Goal: Find specific page/section: Find specific page/section

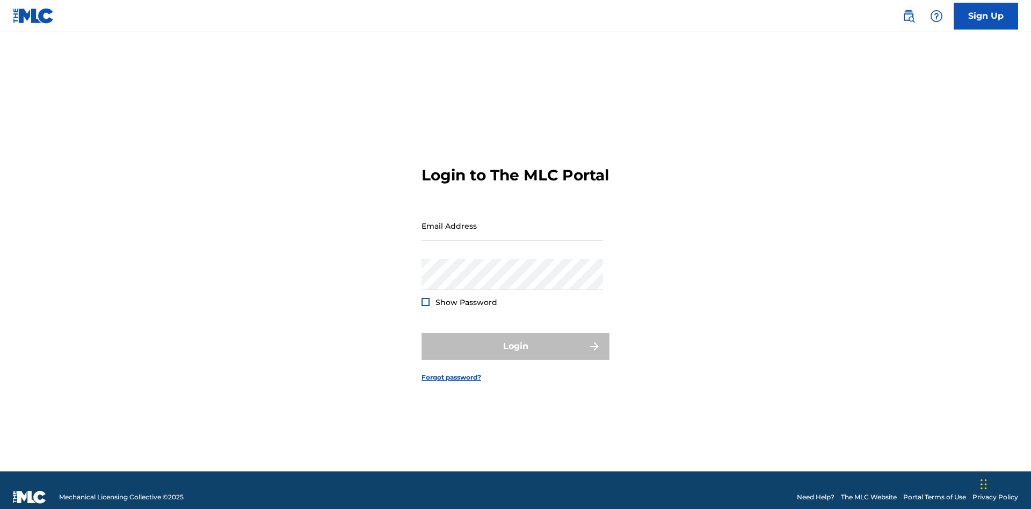
scroll to position [14, 0]
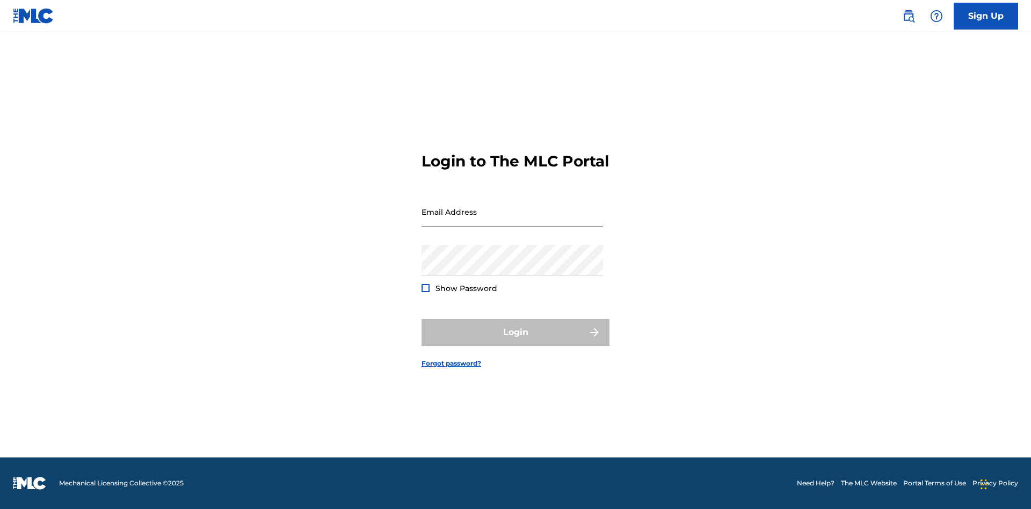
click at [512, 221] on input "Email Address" at bounding box center [512, 212] width 181 height 31
type input "[EMAIL_ADDRESS][DOMAIN_NAME]"
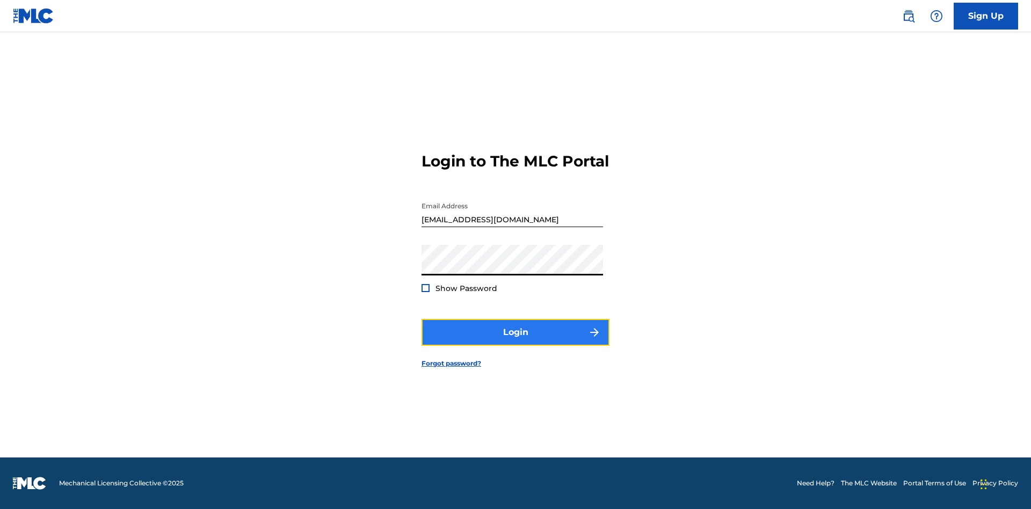
click at [515, 342] on button "Login" at bounding box center [516, 332] width 188 height 27
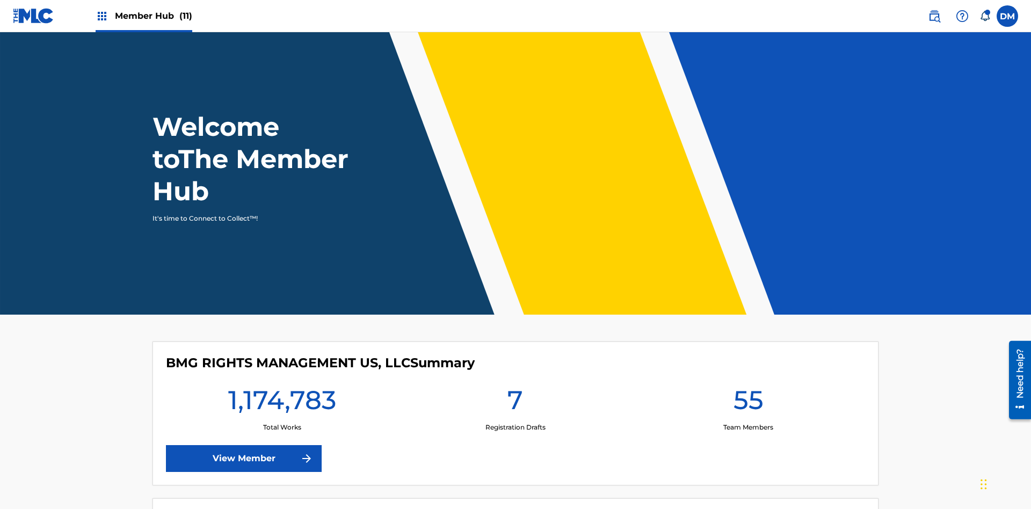
click at [143, 16] on span "Member Hub (11)" at bounding box center [153, 16] width 77 height 12
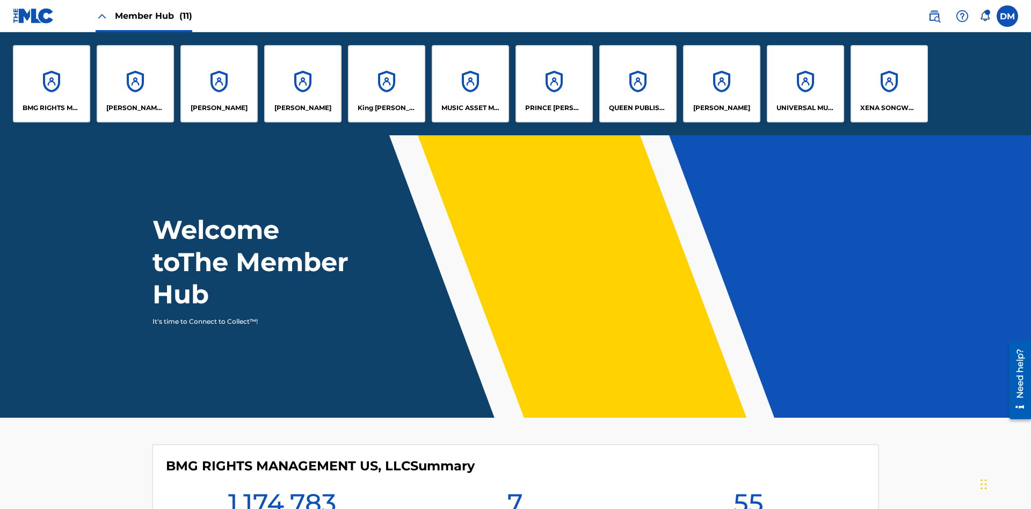
scroll to position [39, 0]
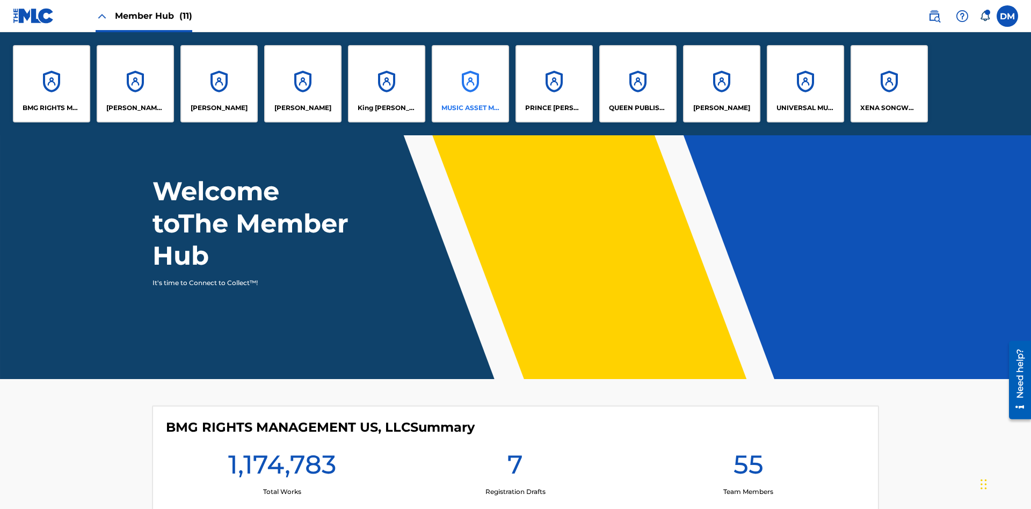
click at [470, 108] on p "MUSIC ASSET MANAGEMENT (MAM)" at bounding box center [470, 108] width 59 height 10
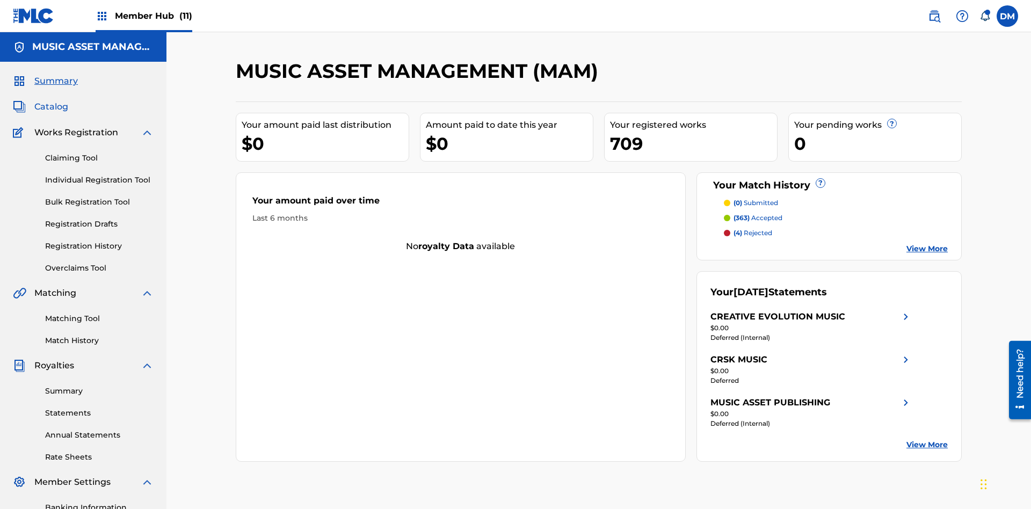
click at [51, 100] on span "Catalog" at bounding box center [51, 106] width 34 height 13
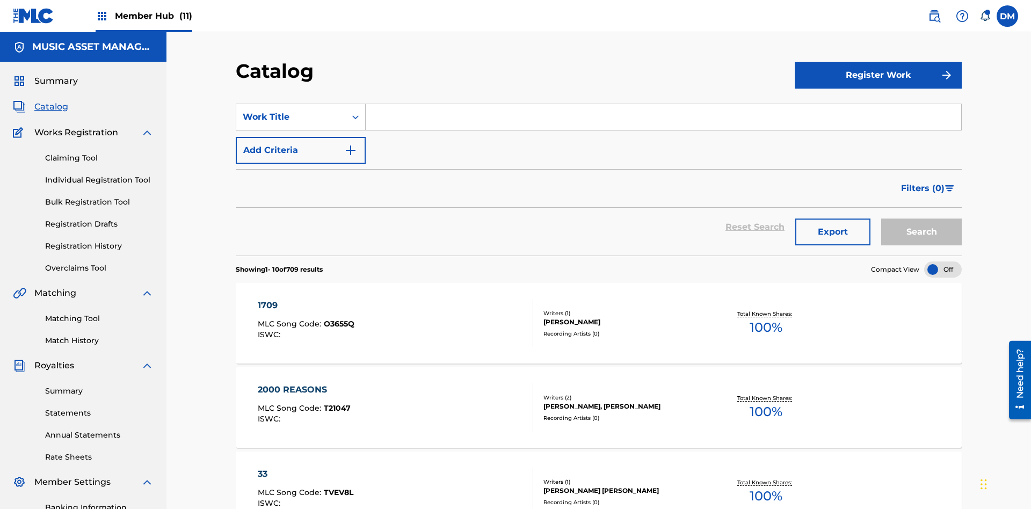
click at [943, 262] on div at bounding box center [943, 270] width 38 height 16
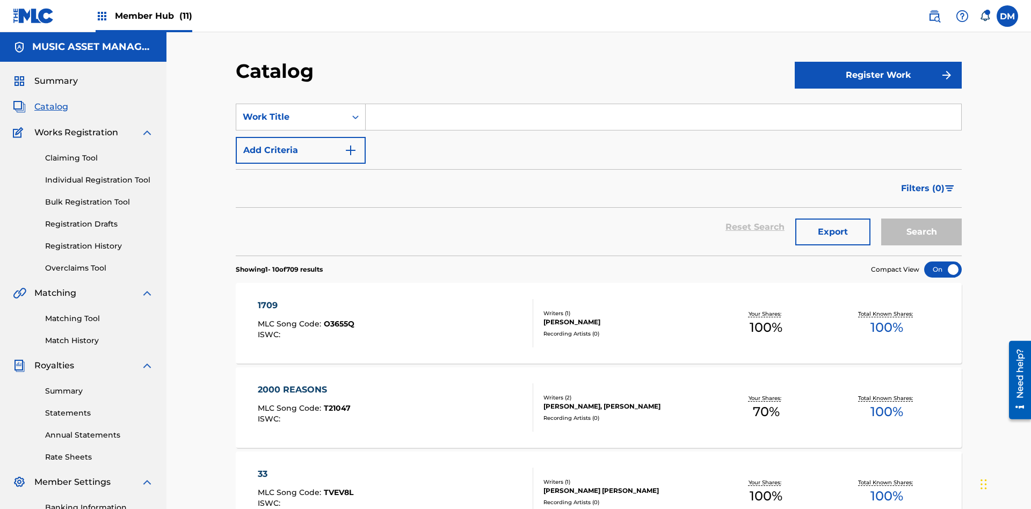
scroll to position [197, 0]
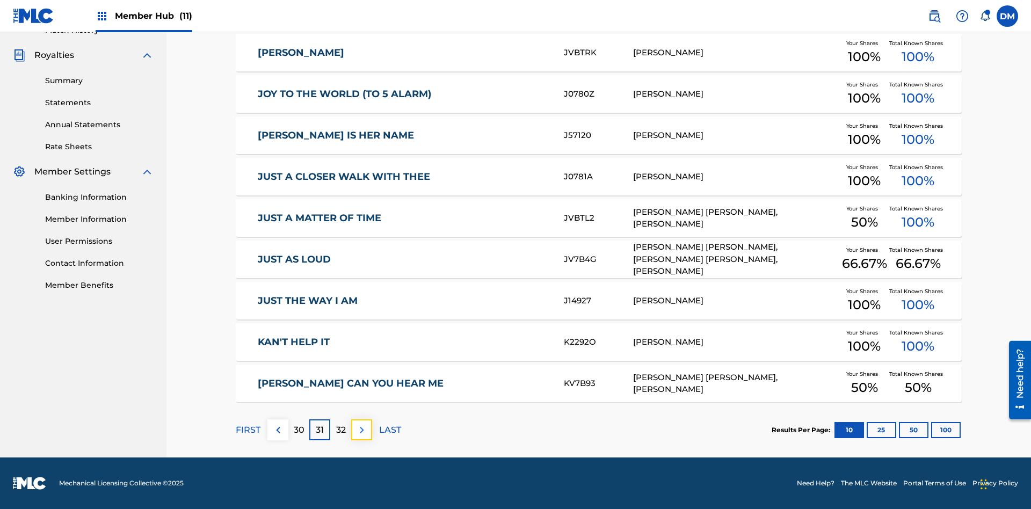
click at [361, 430] on img at bounding box center [361, 430] width 13 height 13
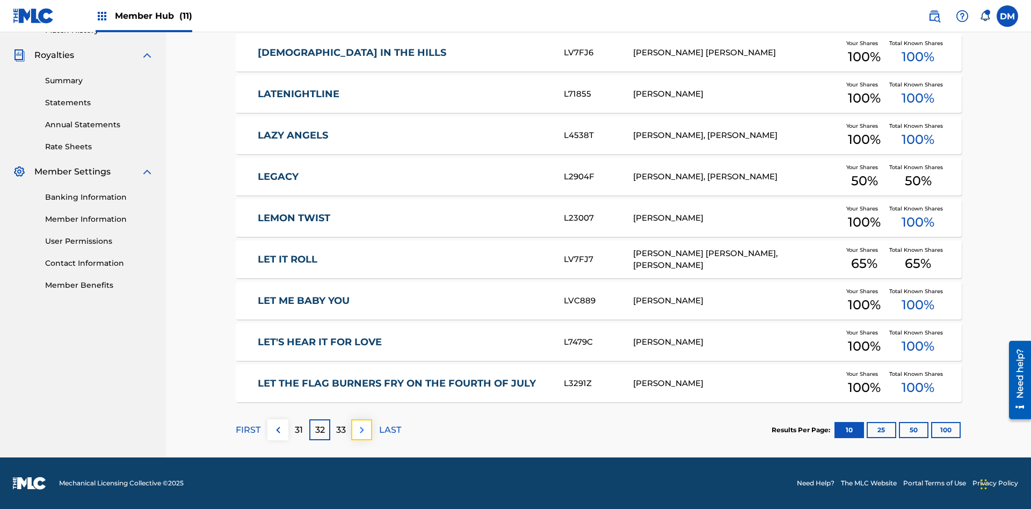
click at [361, 430] on img at bounding box center [361, 430] width 13 height 13
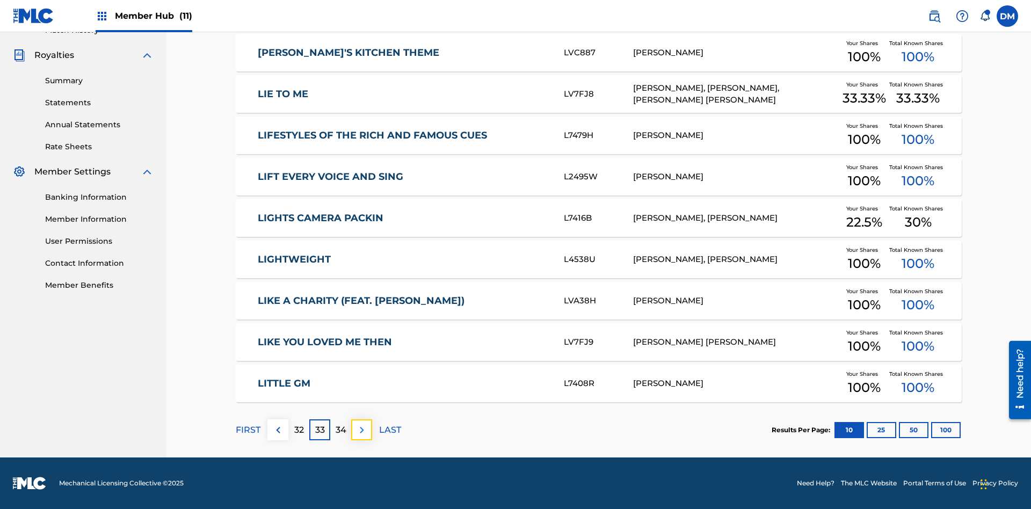
click at [361, 430] on img at bounding box center [361, 430] width 13 height 13
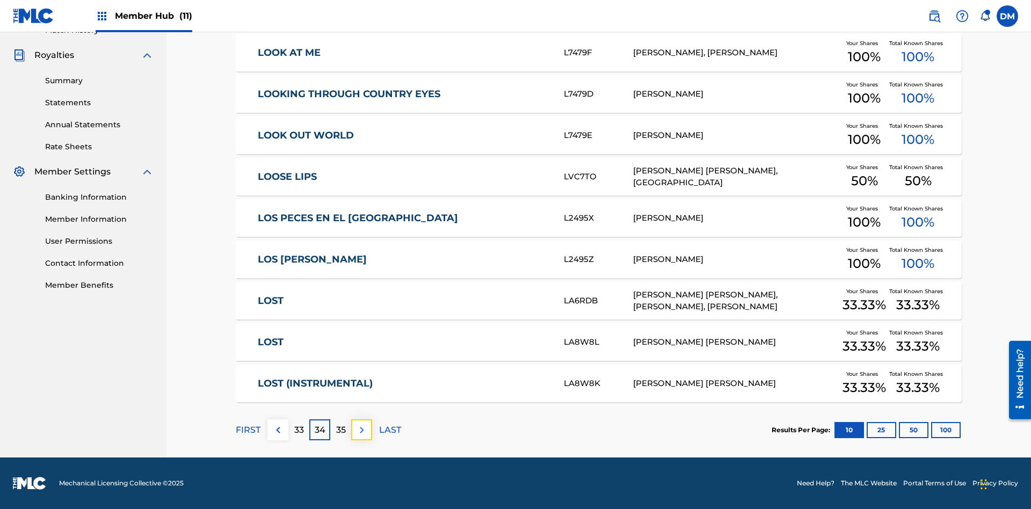
click at [361, 430] on img at bounding box center [361, 430] width 13 height 13
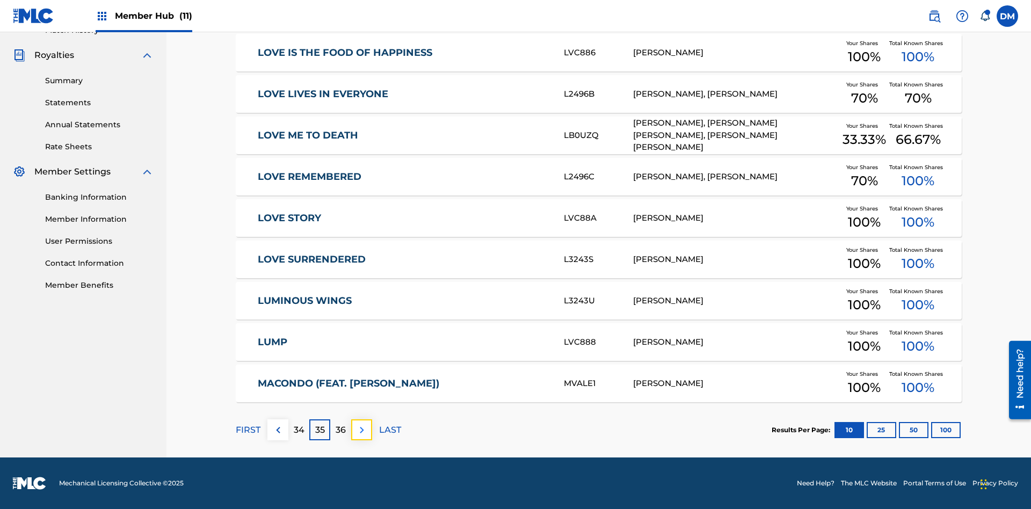
click at [361, 430] on img at bounding box center [361, 430] width 13 height 13
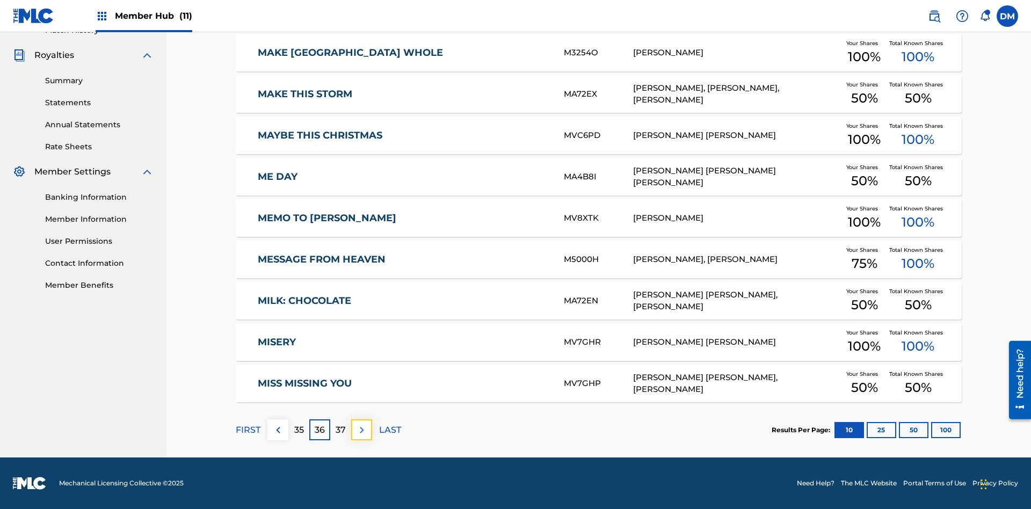
click at [361, 430] on img at bounding box center [361, 430] width 13 height 13
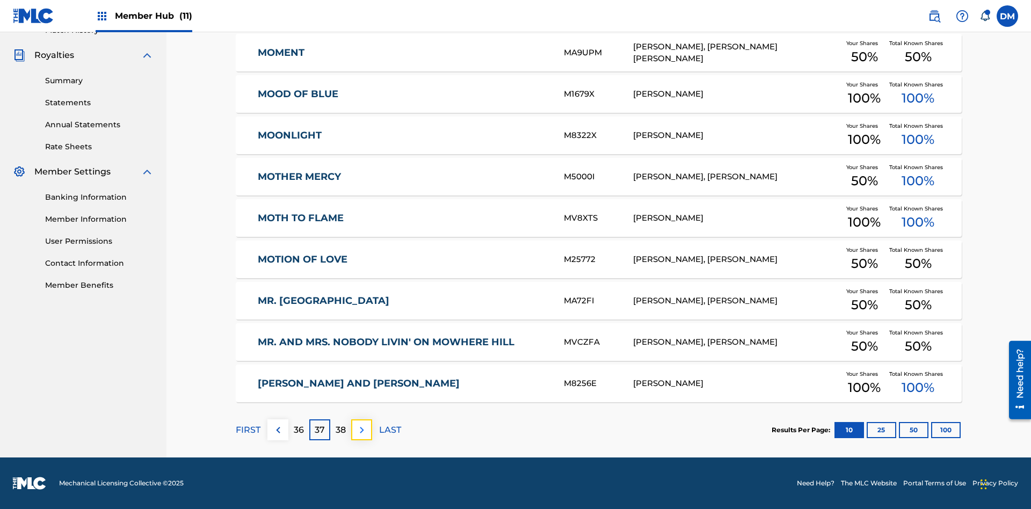
click at [361, 430] on img at bounding box center [361, 430] width 13 height 13
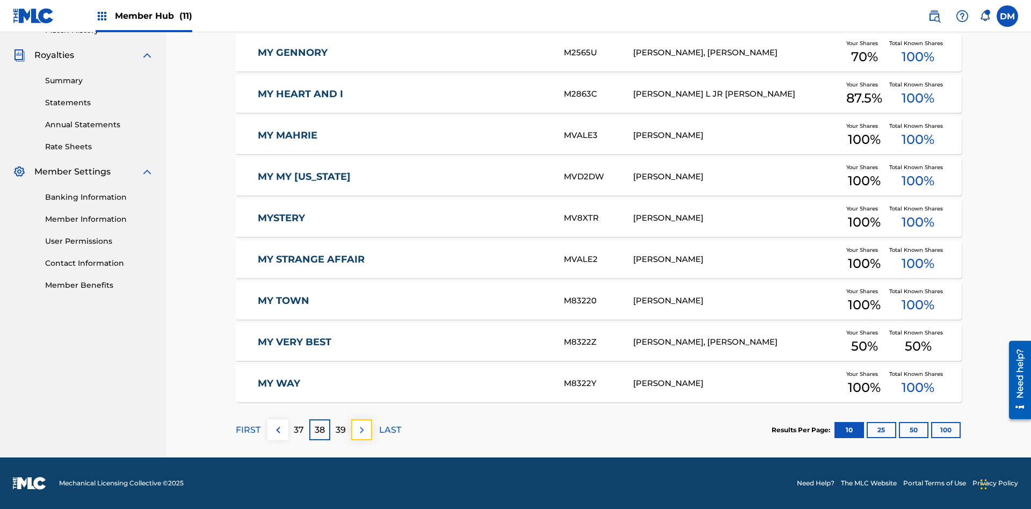
click at [361, 430] on img at bounding box center [361, 430] width 13 height 13
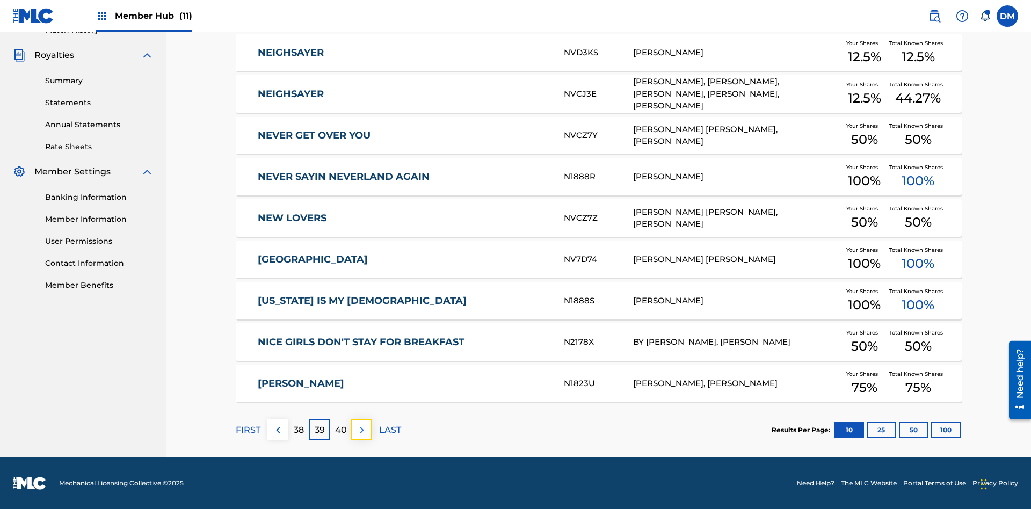
click at [361, 430] on img at bounding box center [361, 430] width 13 height 13
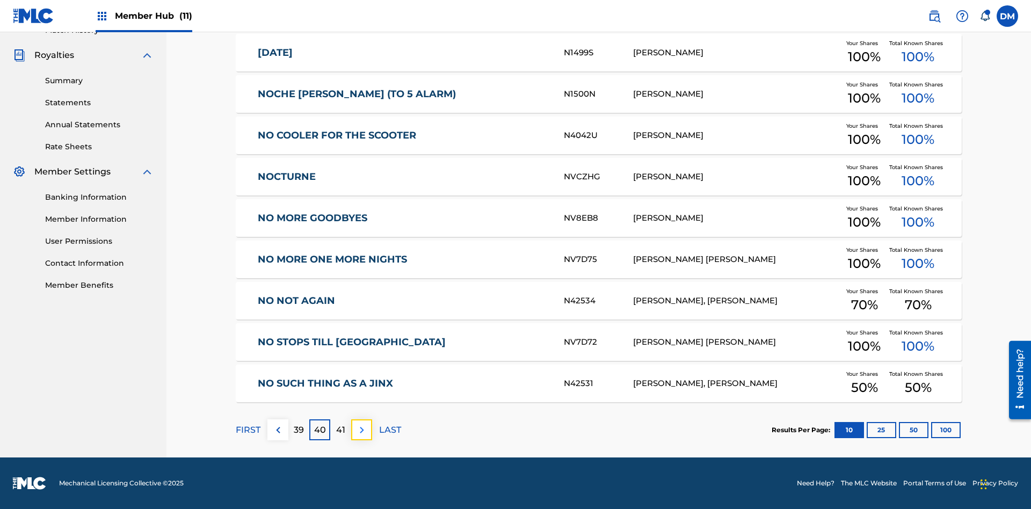
click at [361, 430] on img at bounding box center [361, 430] width 13 height 13
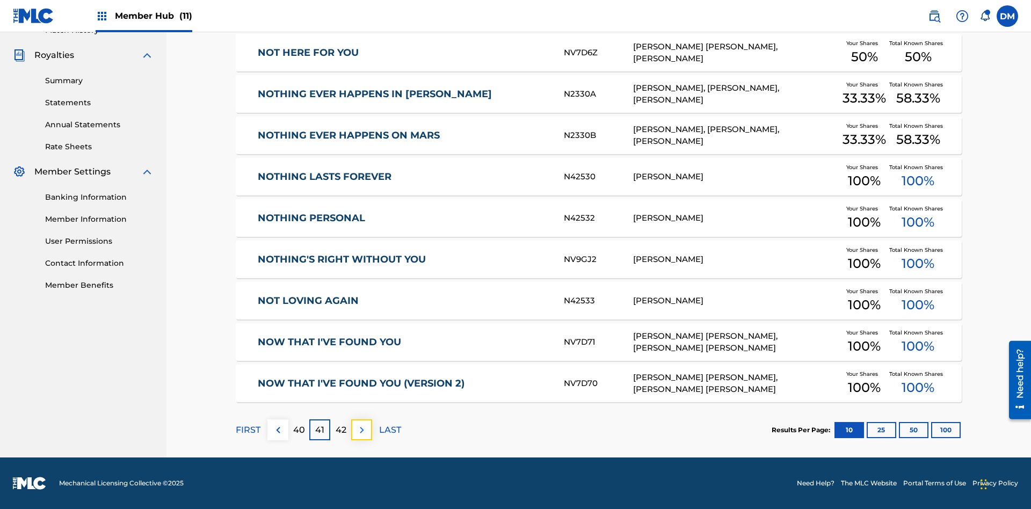
click at [361, 430] on img at bounding box center [361, 430] width 13 height 13
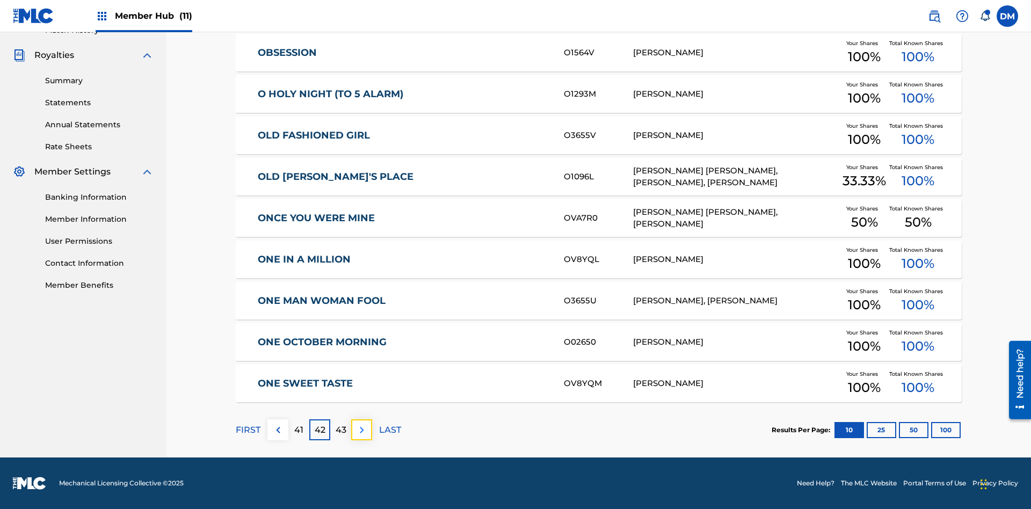
click at [361, 430] on img at bounding box center [361, 430] width 13 height 13
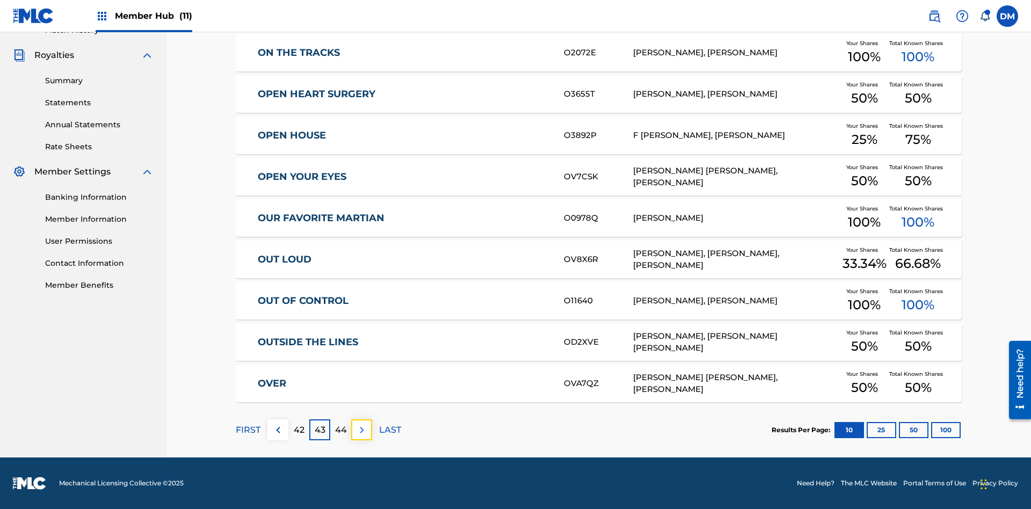
click at [361, 430] on img at bounding box center [361, 430] width 13 height 13
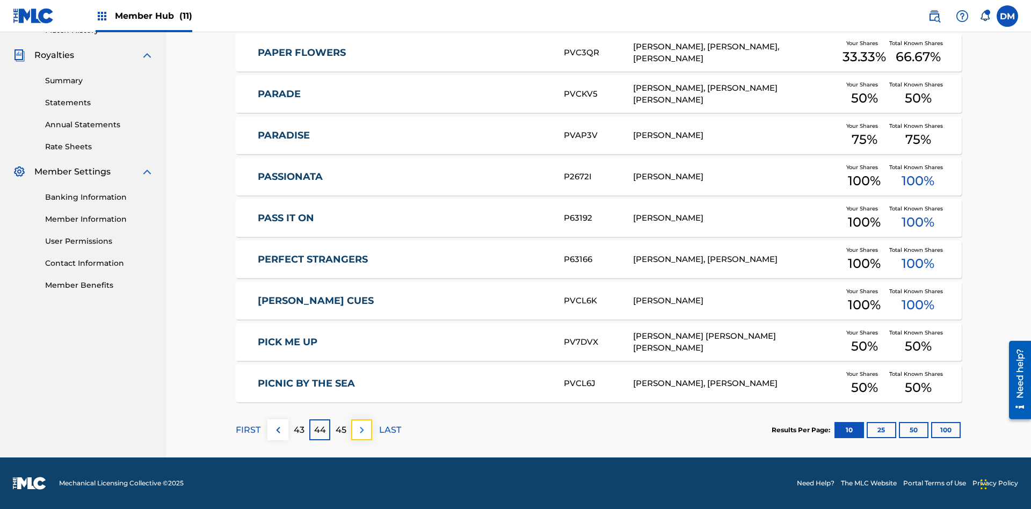
click at [361, 430] on img at bounding box center [361, 430] width 13 height 13
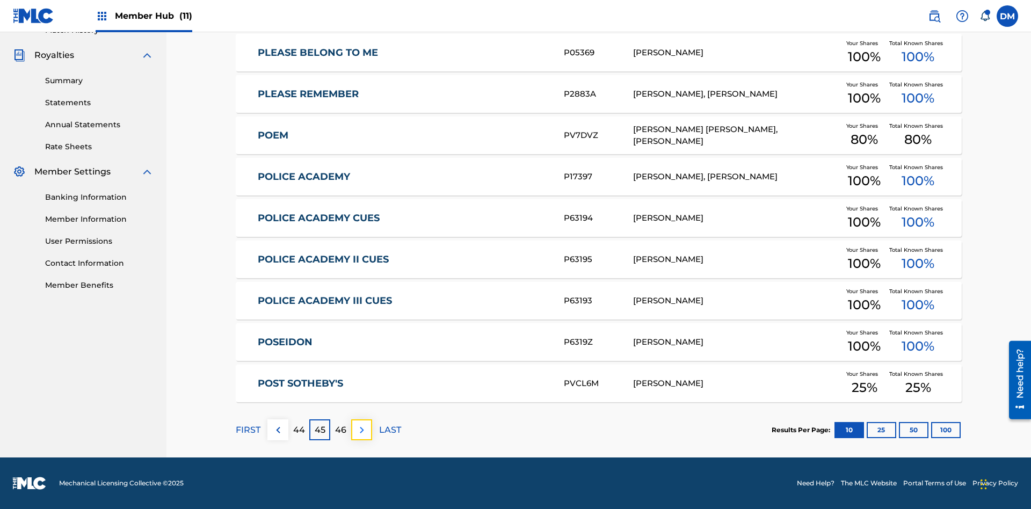
click at [361, 430] on img at bounding box center [361, 430] width 13 height 13
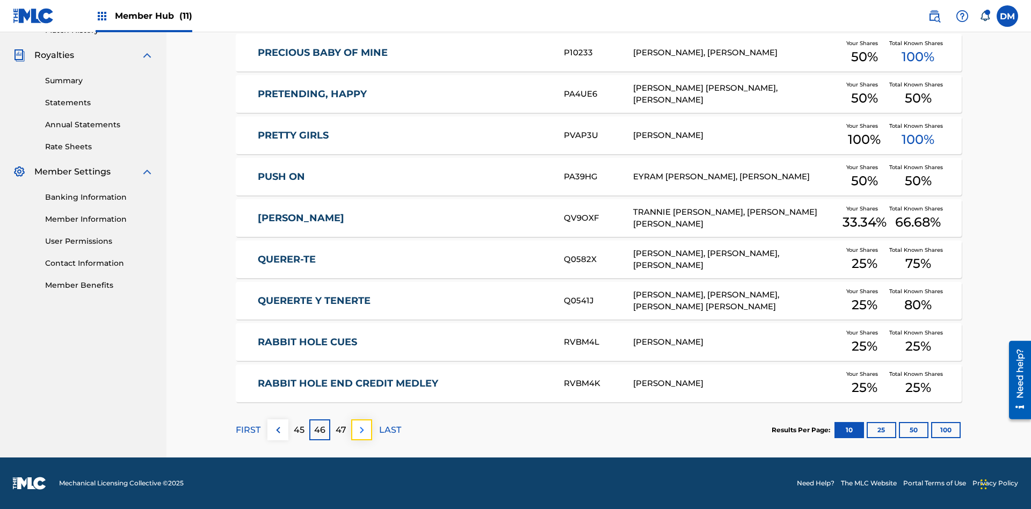
click at [361, 430] on img at bounding box center [361, 430] width 13 height 13
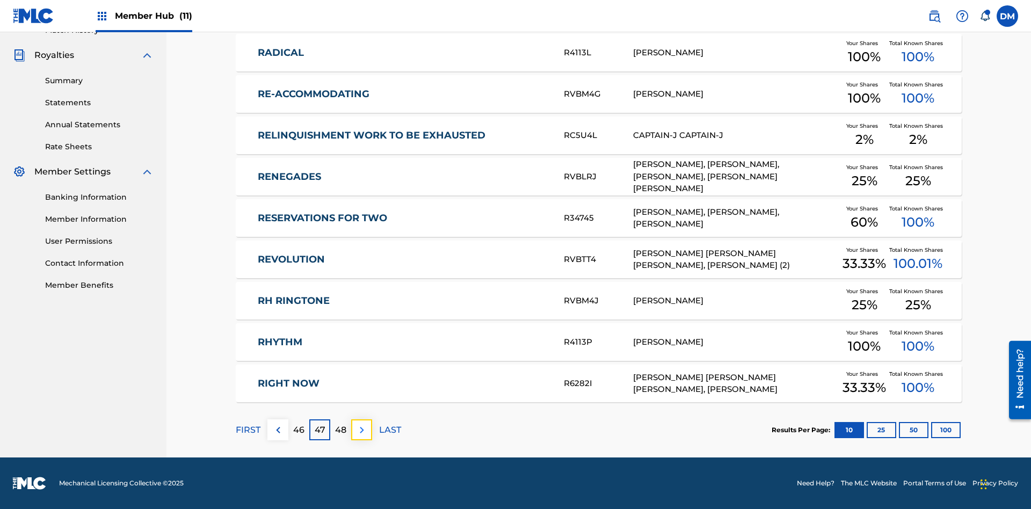
click at [361, 430] on img at bounding box center [361, 430] width 13 height 13
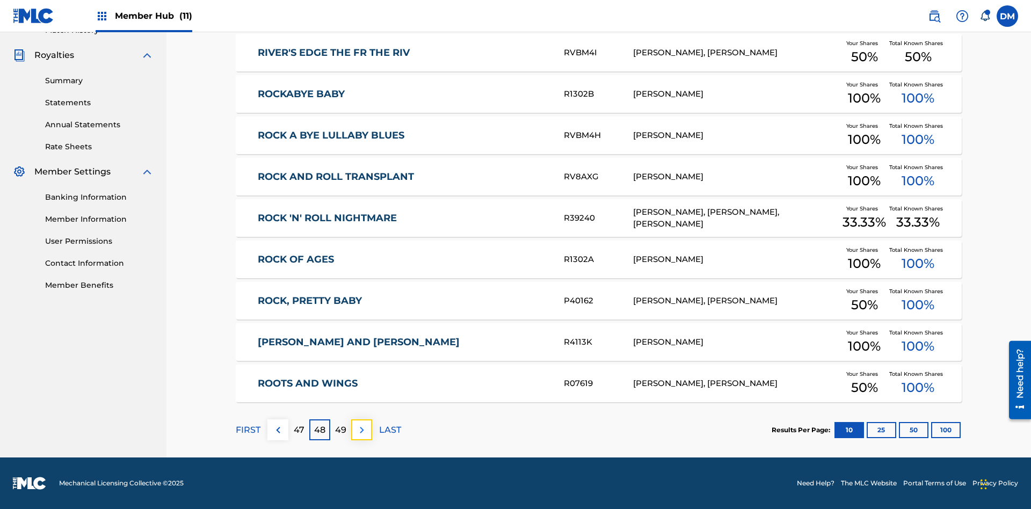
click at [361, 430] on img at bounding box center [361, 430] width 13 height 13
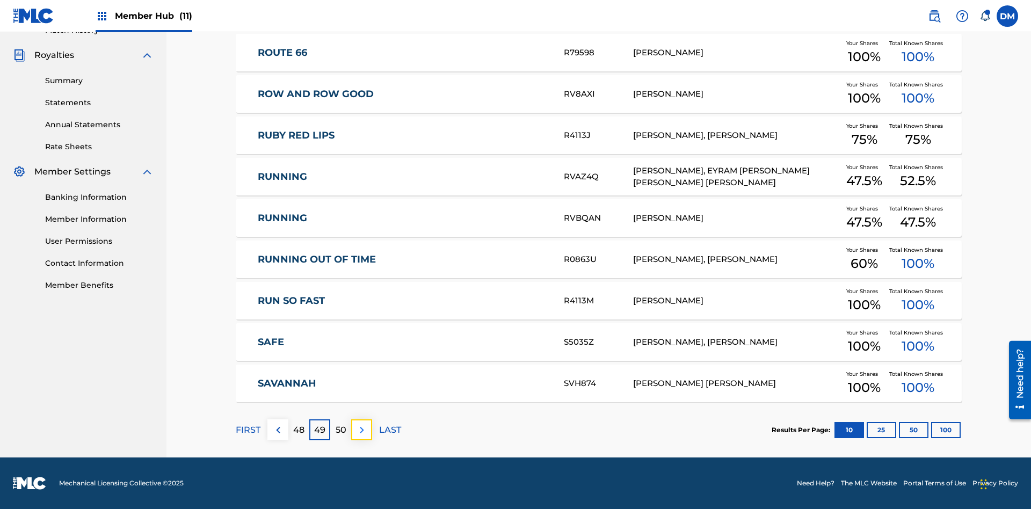
click at [361, 430] on img at bounding box center [361, 430] width 13 height 13
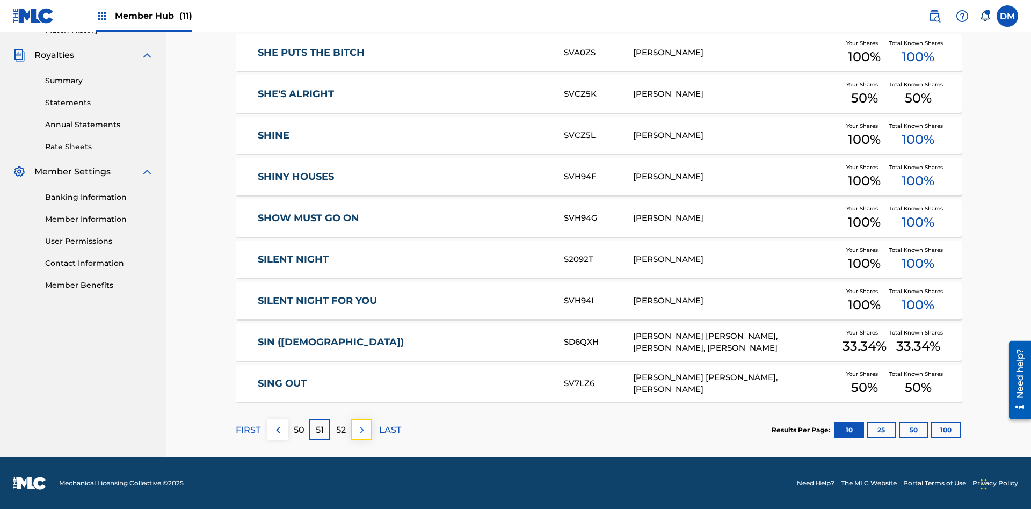
click at [361, 430] on img at bounding box center [361, 430] width 13 height 13
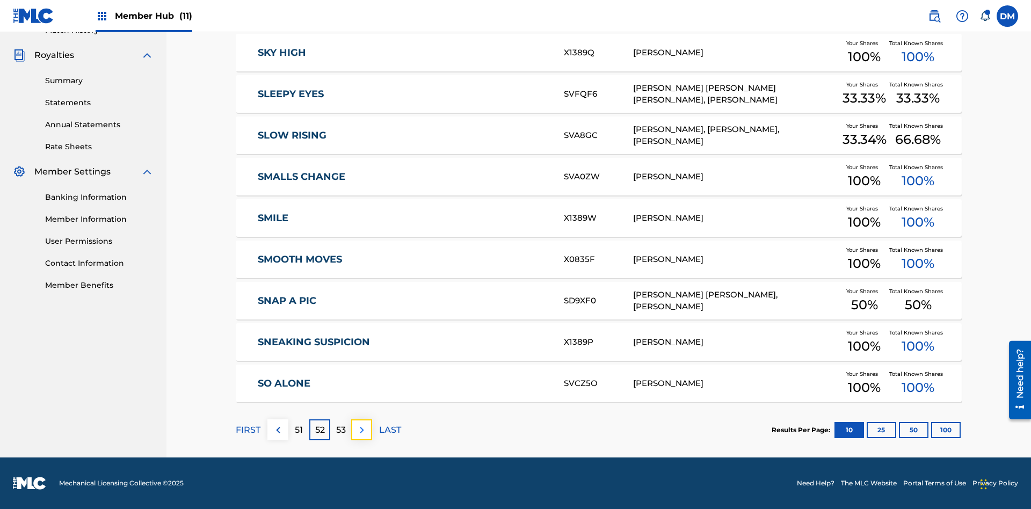
click at [361, 430] on img at bounding box center [361, 430] width 13 height 13
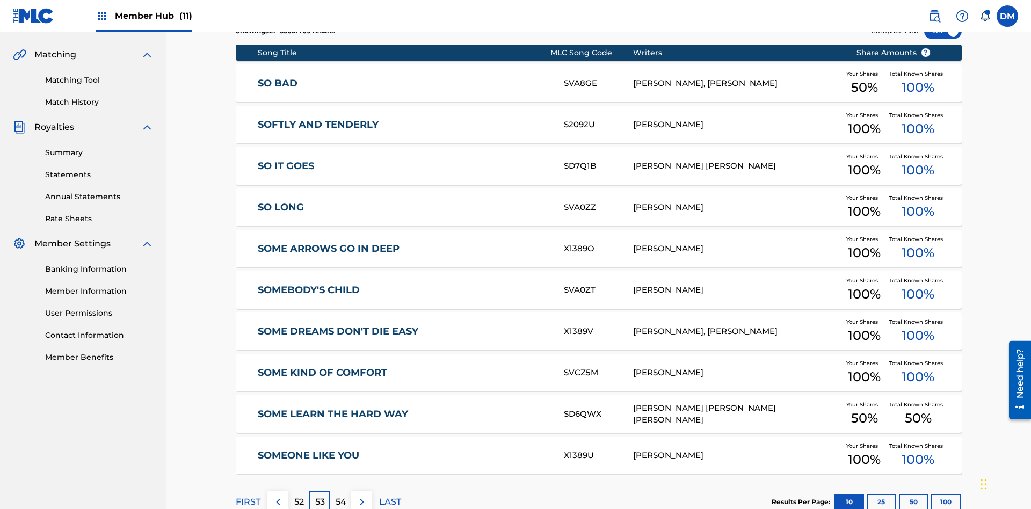
scroll to position [200, 0]
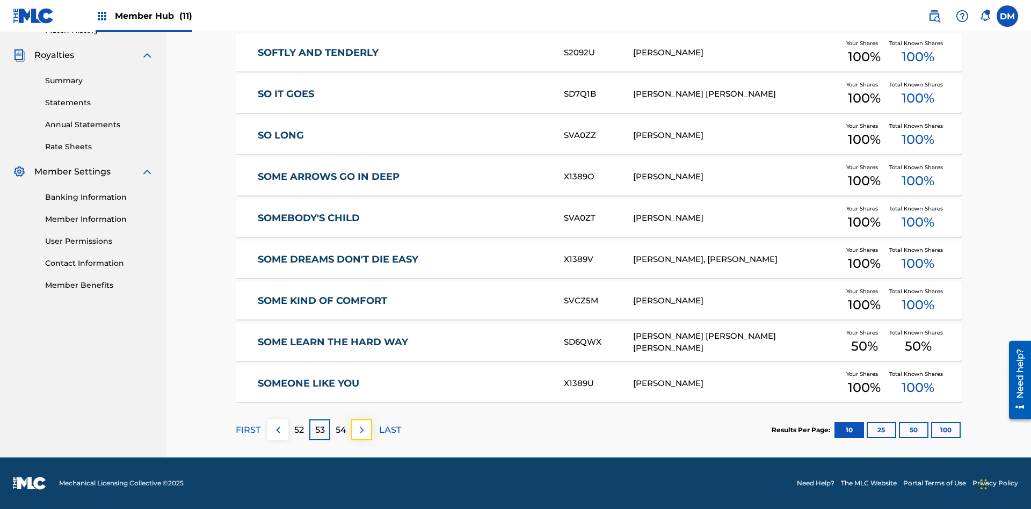
click at [361, 430] on img at bounding box center [361, 430] width 13 height 13
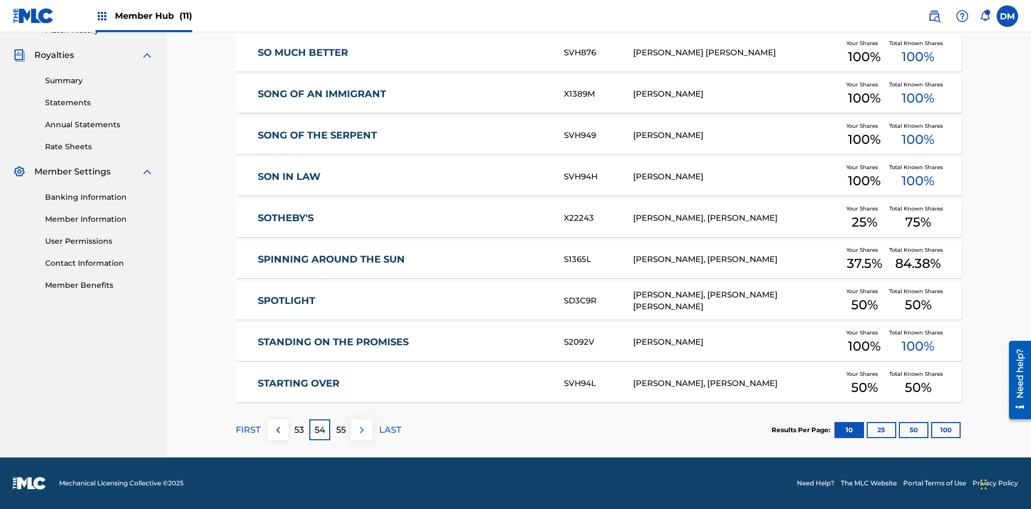
click at [361, 430] on img at bounding box center [361, 430] width 13 height 13
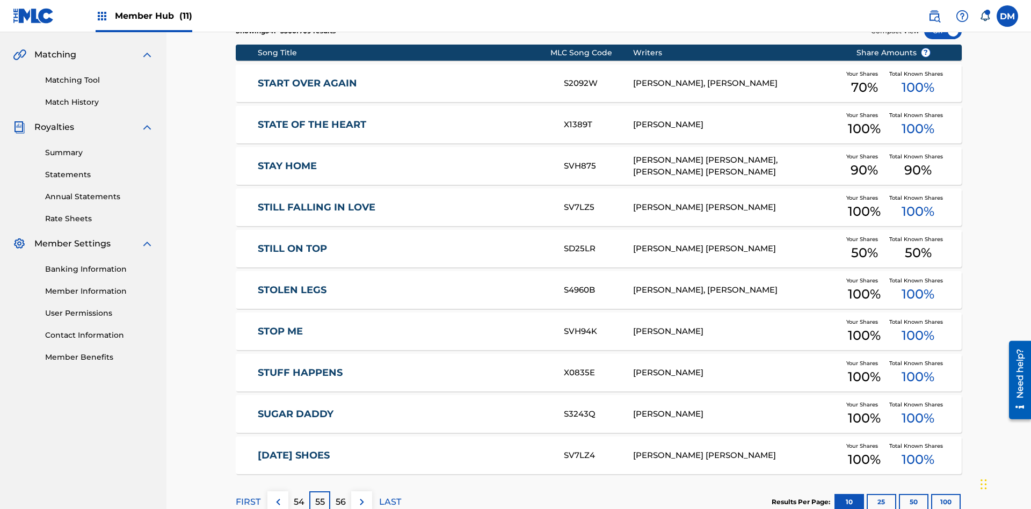
scroll to position [157, 0]
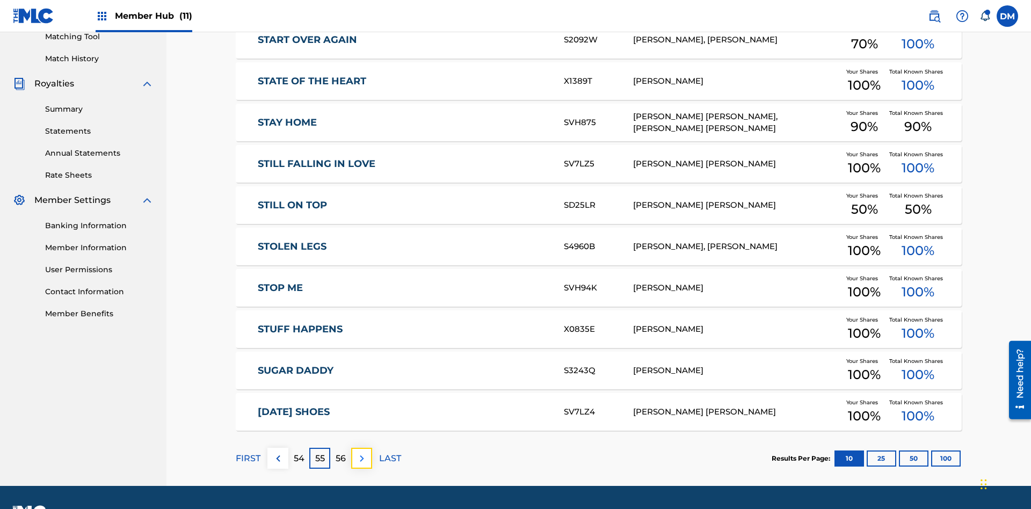
click at [361, 452] on img at bounding box center [361, 458] width 13 height 13
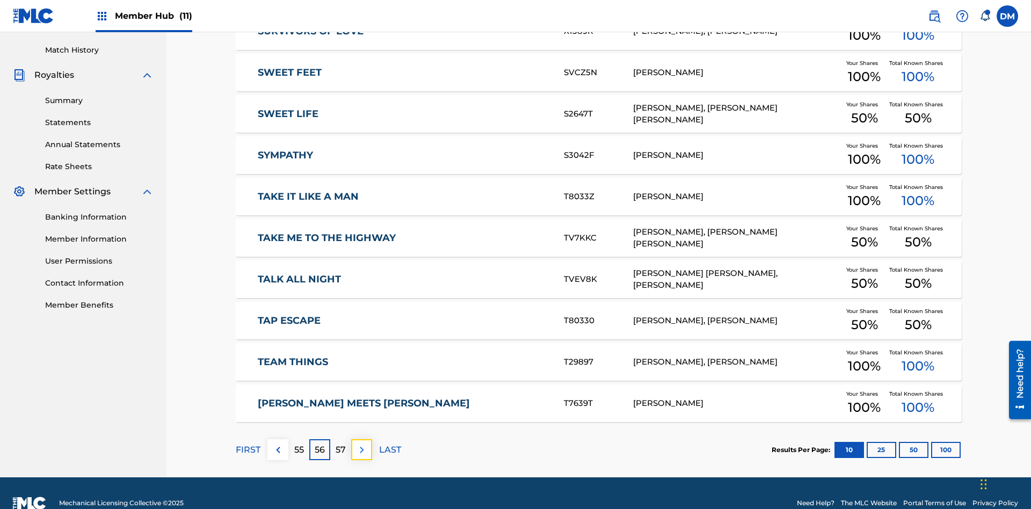
click at [361, 444] on img at bounding box center [361, 450] width 13 height 13
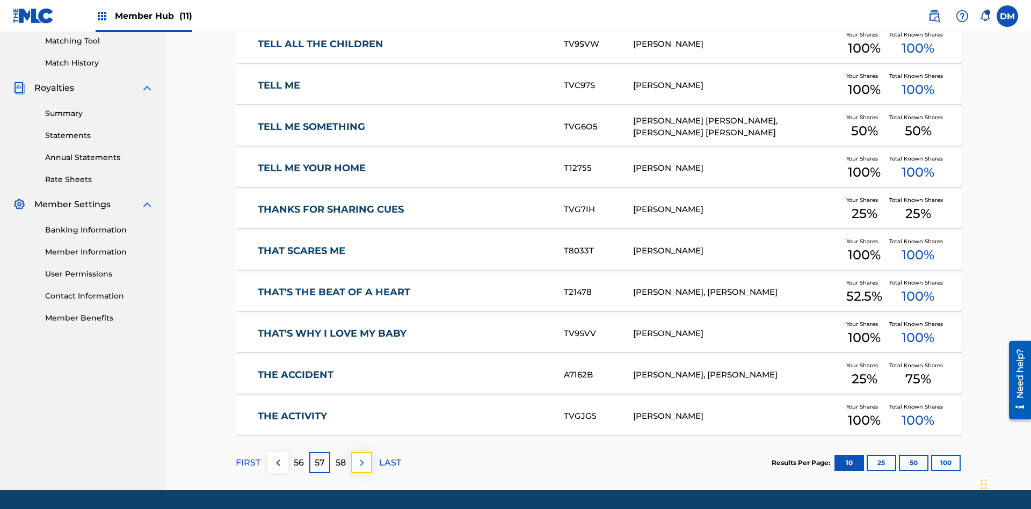
click at [361, 456] on img at bounding box center [361, 462] width 13 height 13
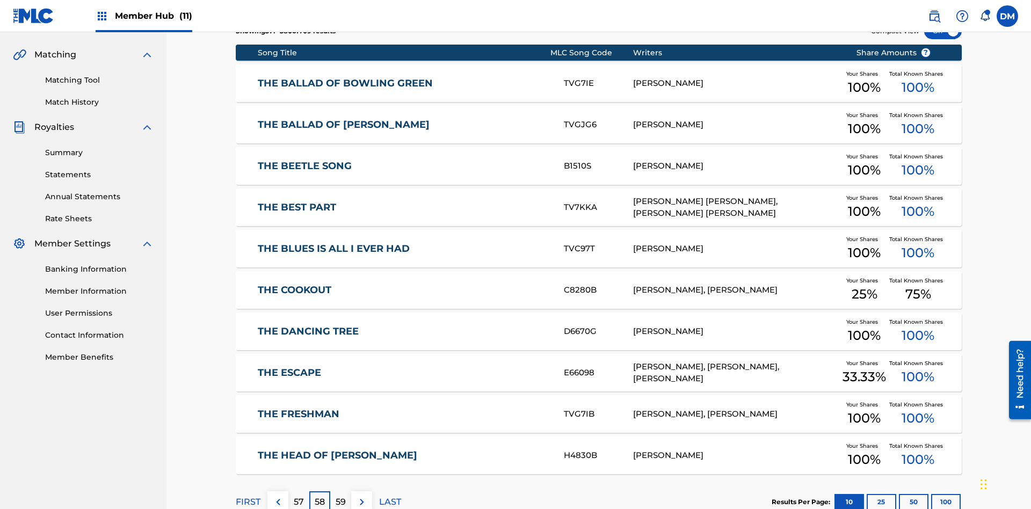
scroll to position [200, 0]
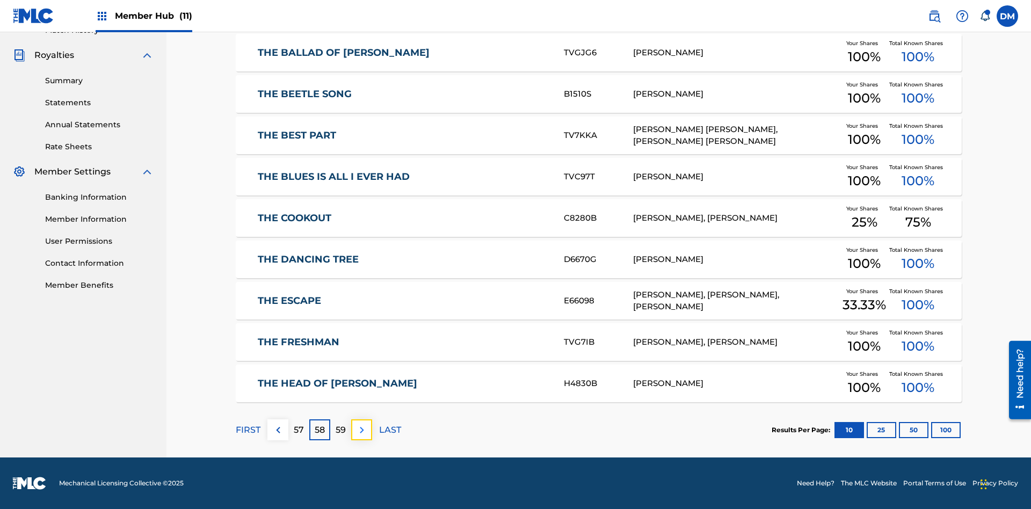
click at [361, 430] on img at bounding box center [361, 430] width 13 height 13
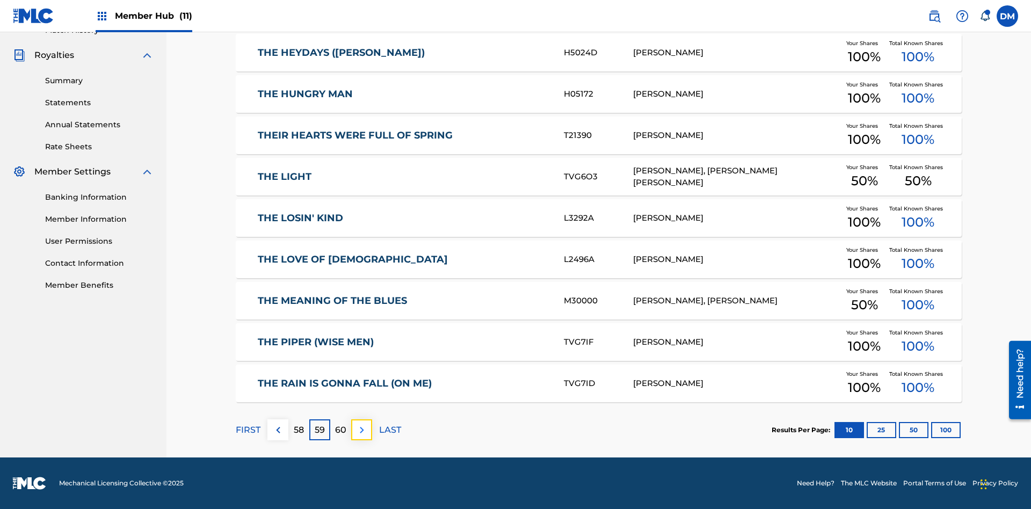
click at [361, 430] on img at bounding box center [361, 430] width 13 height 13
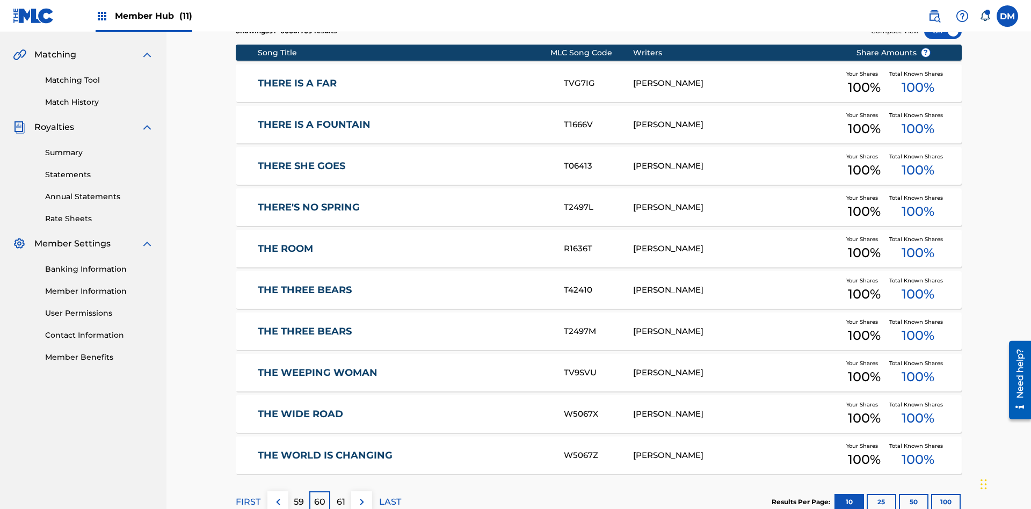
scroll to position [157, 0]
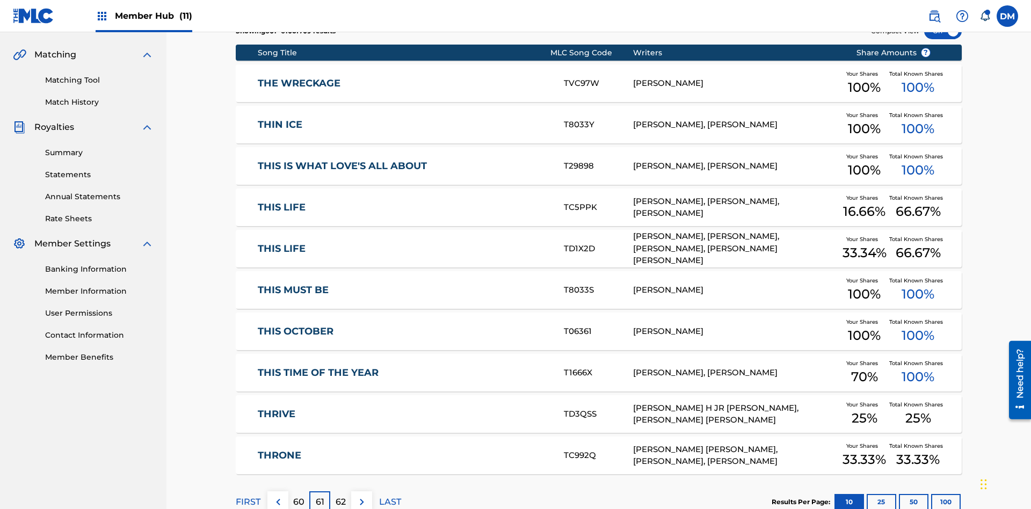
scroll to position [200, 0]
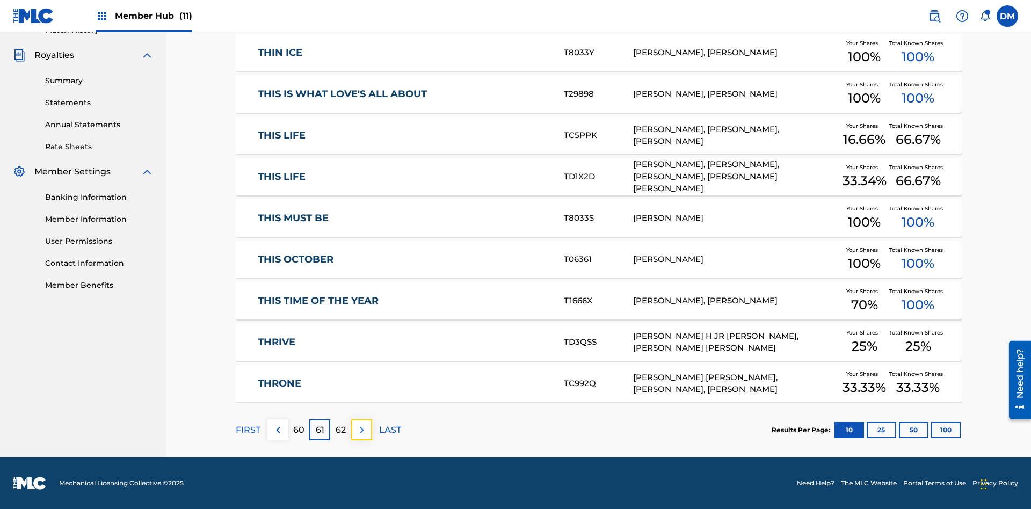
click at [361, 430] on img at bounding box center [361, 430] width 13 height 13
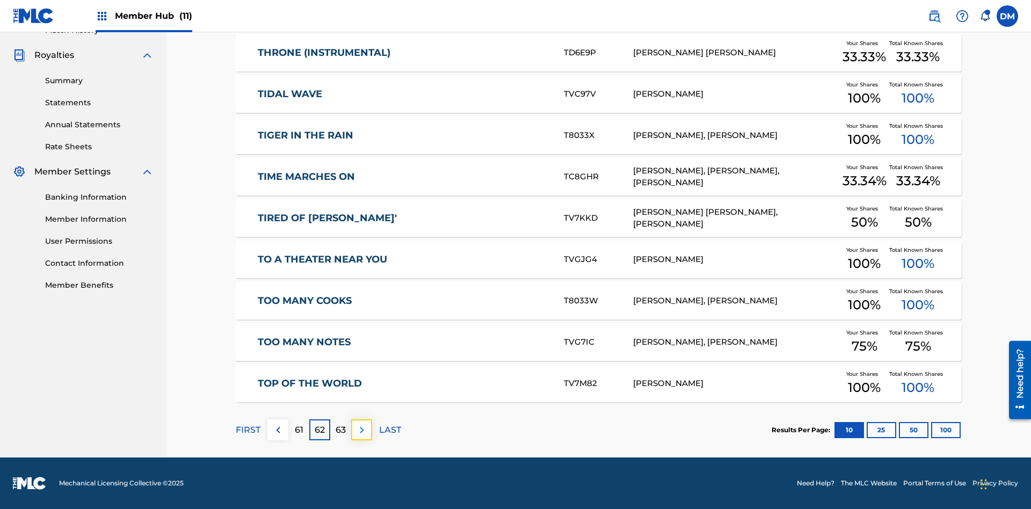
click at [361, 430] on img at bounding box center [361, 430] width 13 height 13
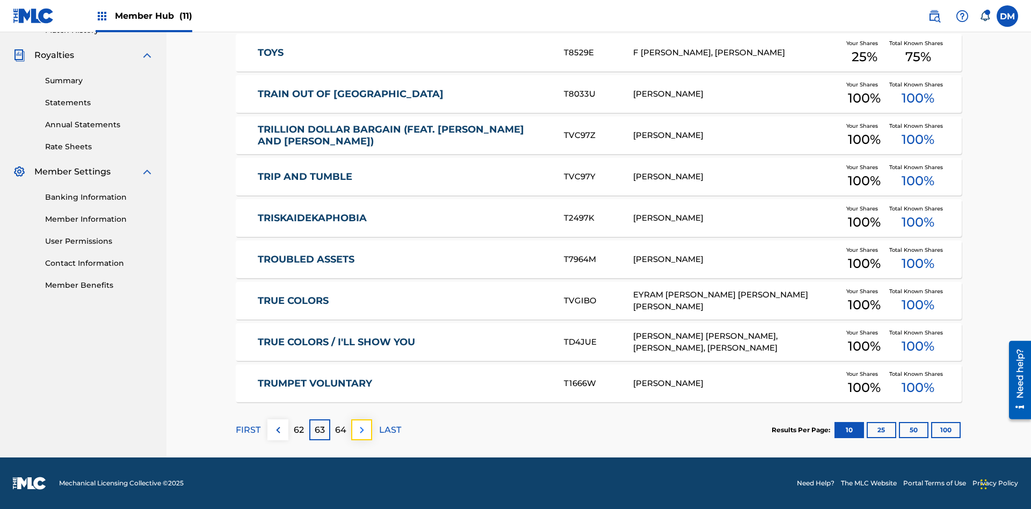
click at [361, 430] on img at bounding box center [361, 430] width 13 height 13
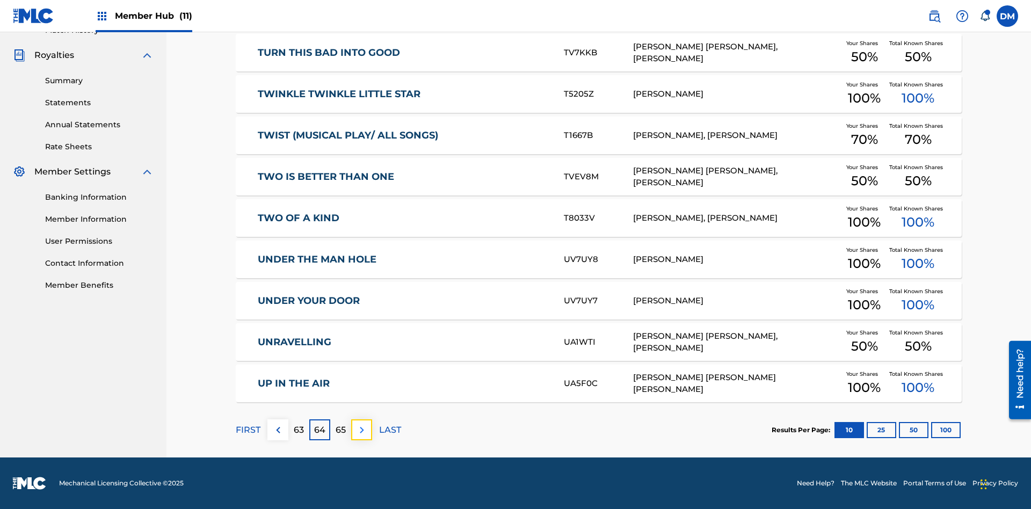
click at [361, 430] on img at bounding box center [361, 430] width 13 height 13
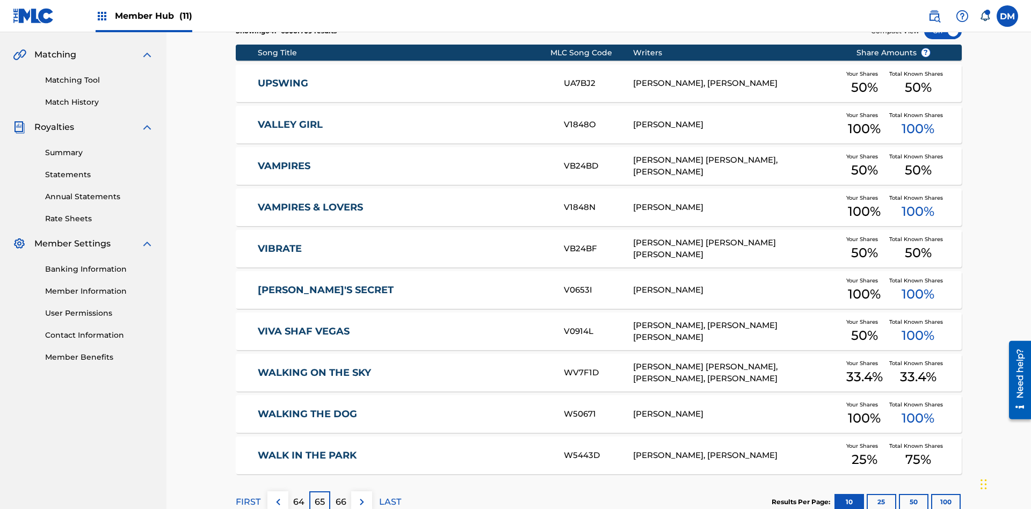
scroll to position [157, 0]
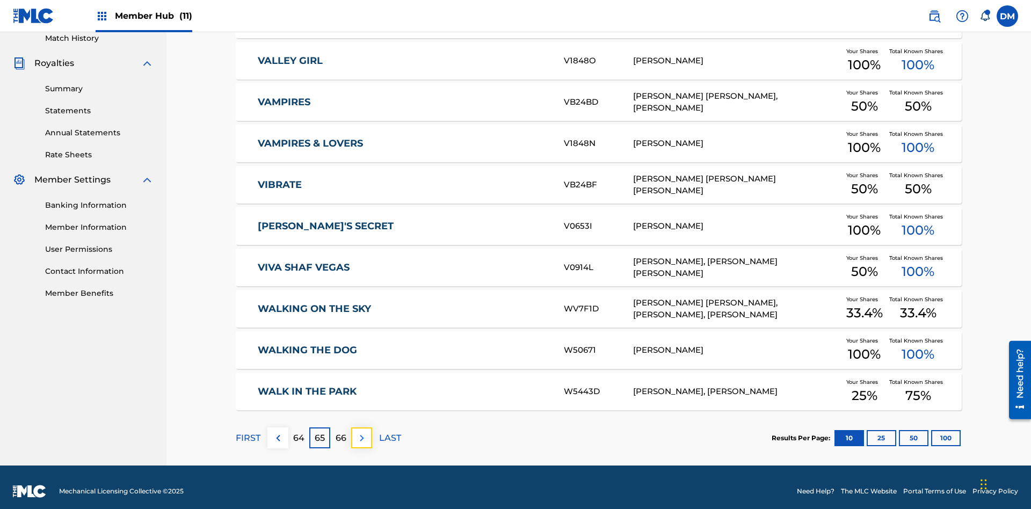
click at [361, 432] on img at bounding box center [361, 438] width 13 height 13
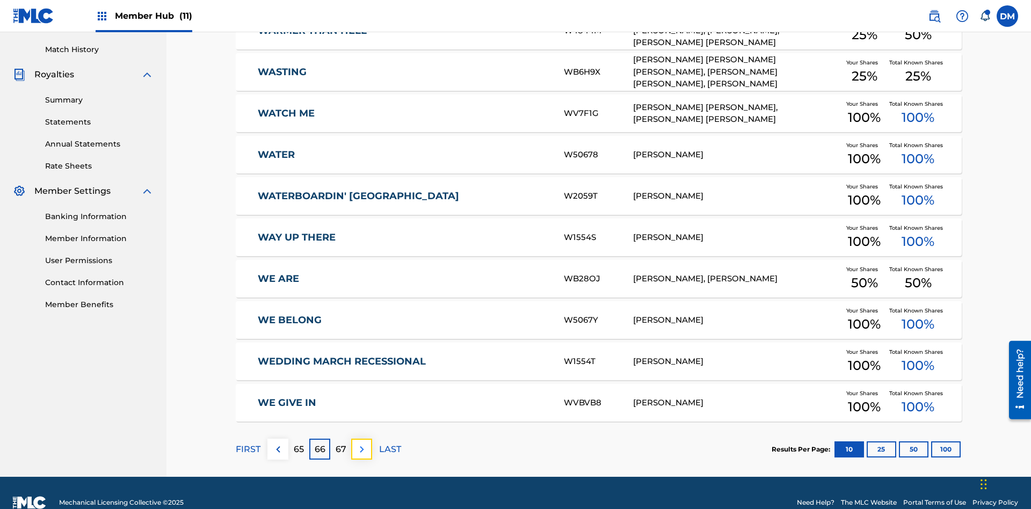
click at [361, 443] on img at bounding box center [361, 449] width 13 height 13
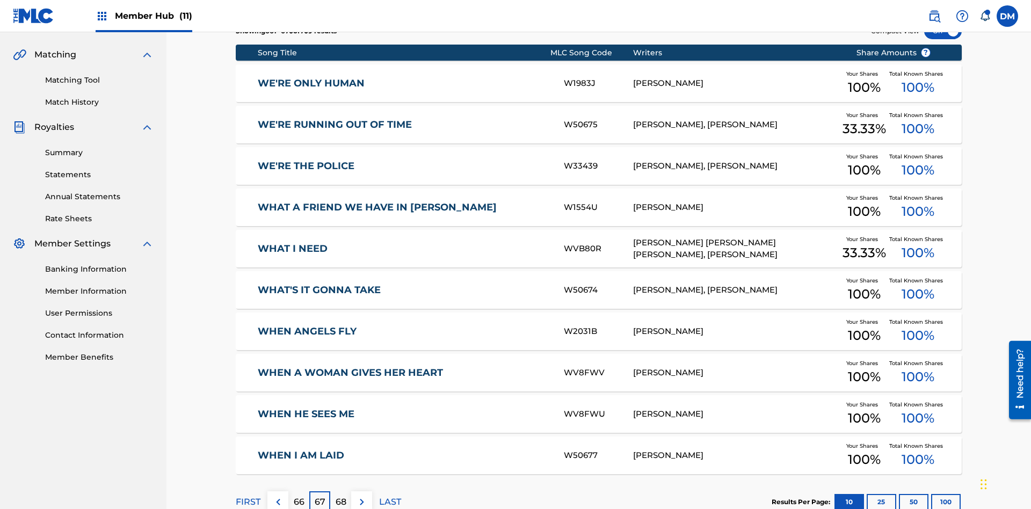
scroll to position [200, 0]
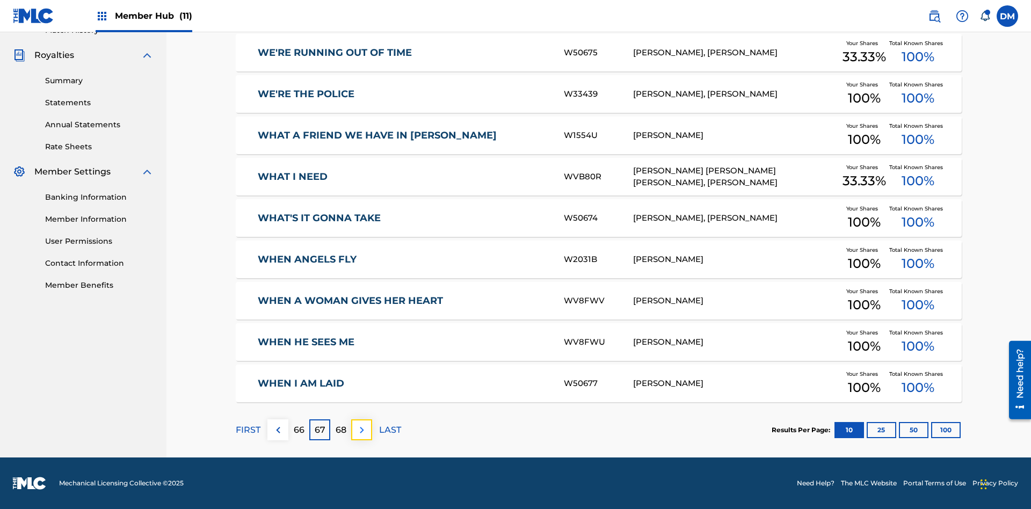
click at [361, 430] on img at bounding box center [361, 430] width 13 height 13
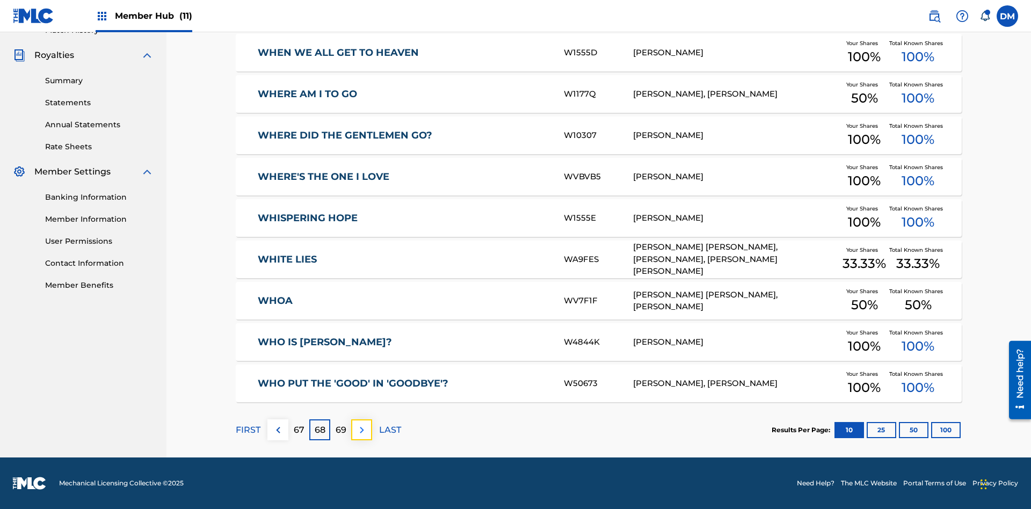
click at [361, 430] on img at bounding box center [361, 430] width 13 height 13
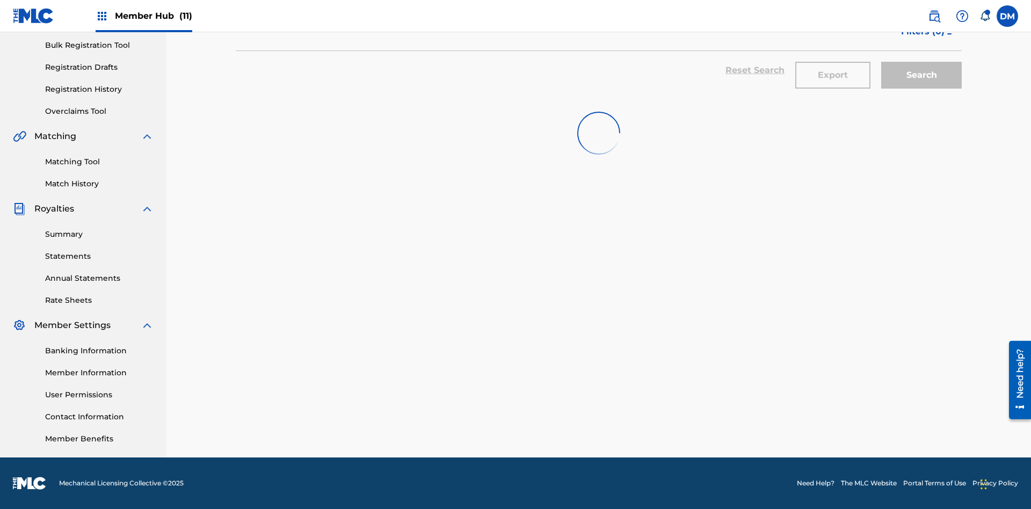
scroll to position [0, 0]
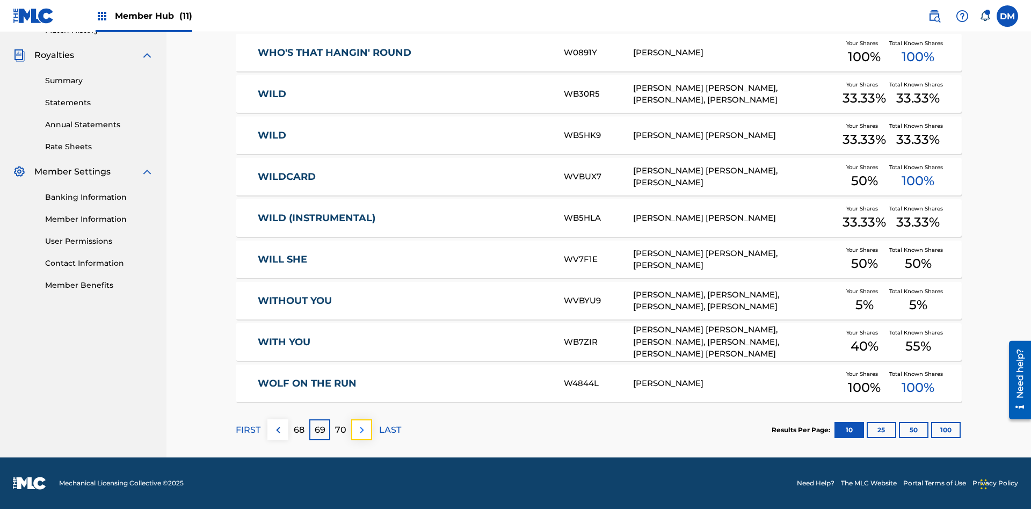
click at [361, 430] on img at bounding box center [361, 430] width 13 height 13
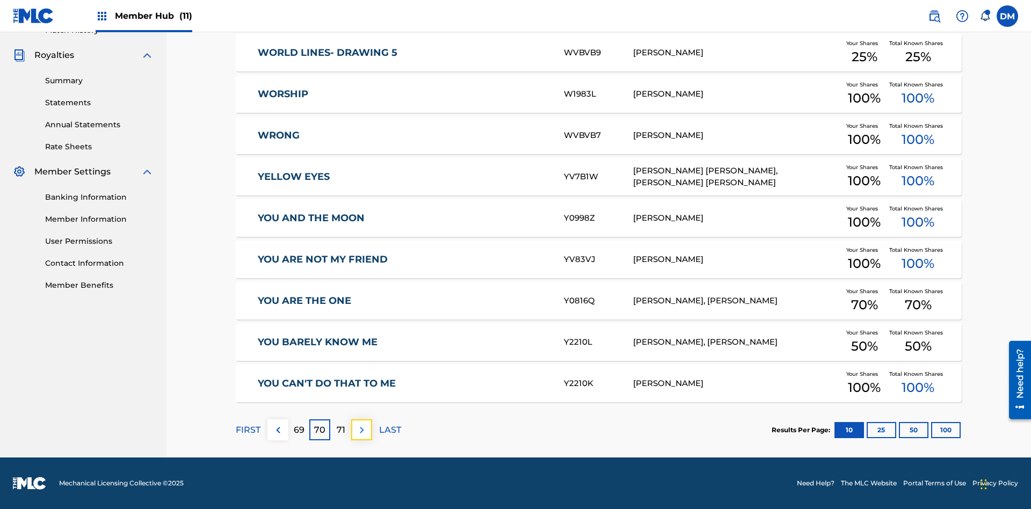
click at [361, 430] on img at bounding box center [361, 430] width 13 height 13
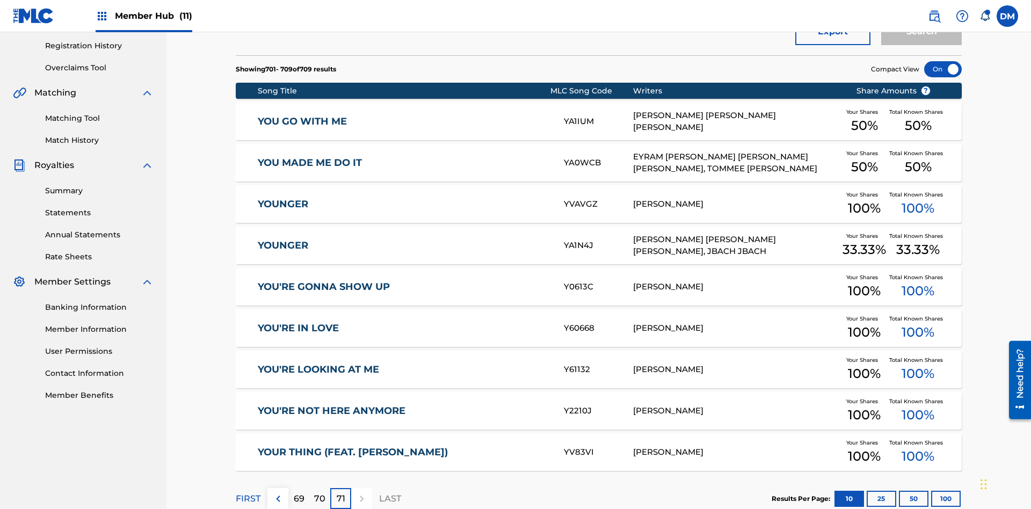
scroll to position [238, 0]
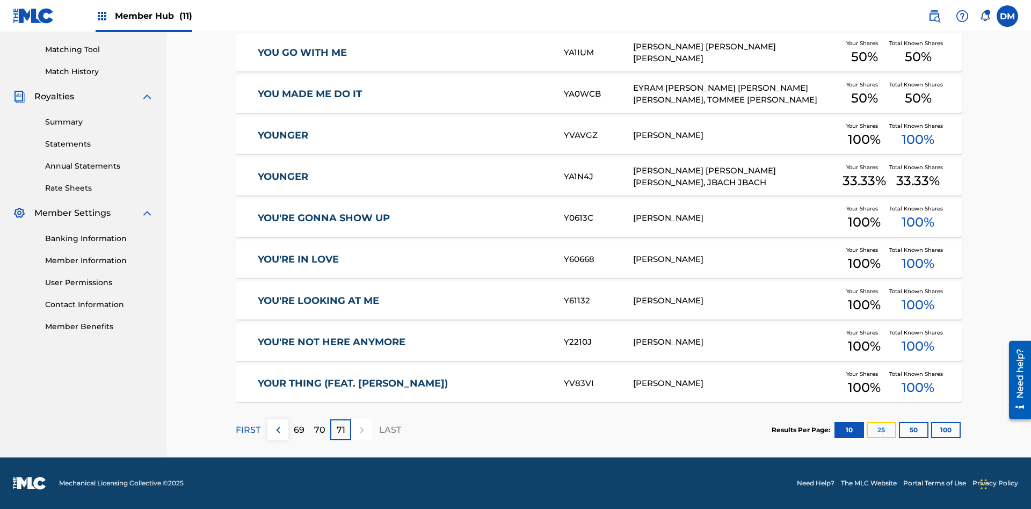
click at [867, 430] on button "25" at bounding box center [882, 430] width 30 height 16
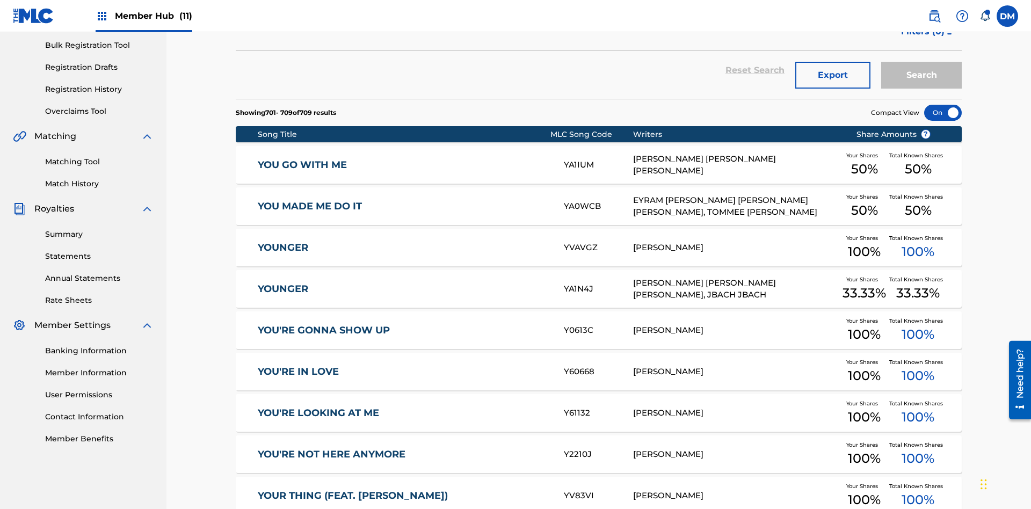
scroll to position [157, 0]
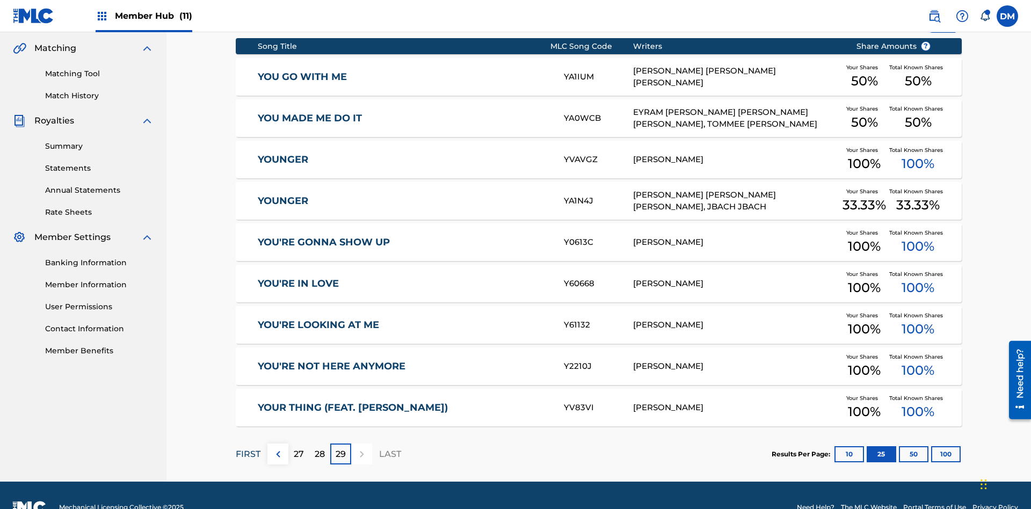
click at [248, 448] on p "FIRST" at bounding box center [248, 454] width 25 height 13
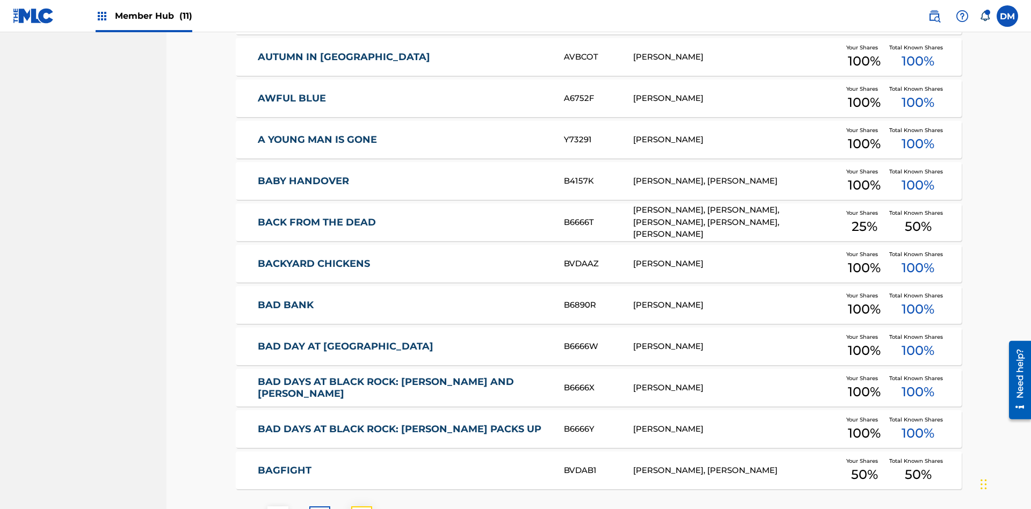
click at [361, 509] on img at bounding box center [361, 517] width 13 height 13
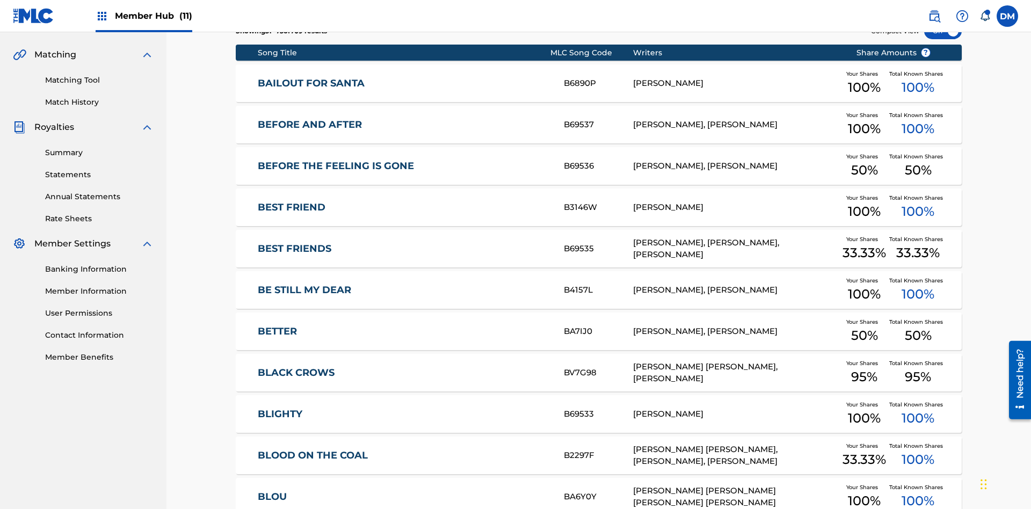
scroll to position [200, 0]
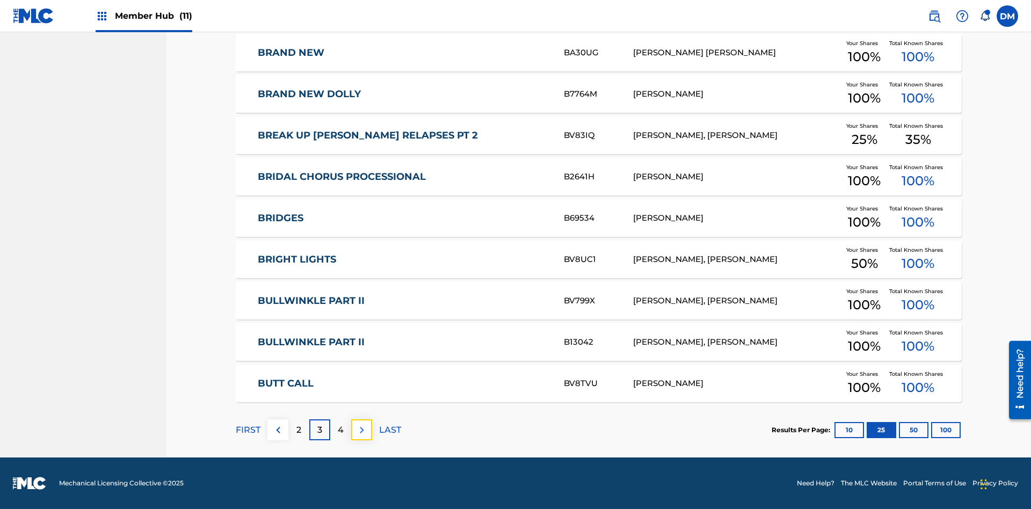
click at [361, 430] on img at bounding box center [361, 430] width 13 height 13
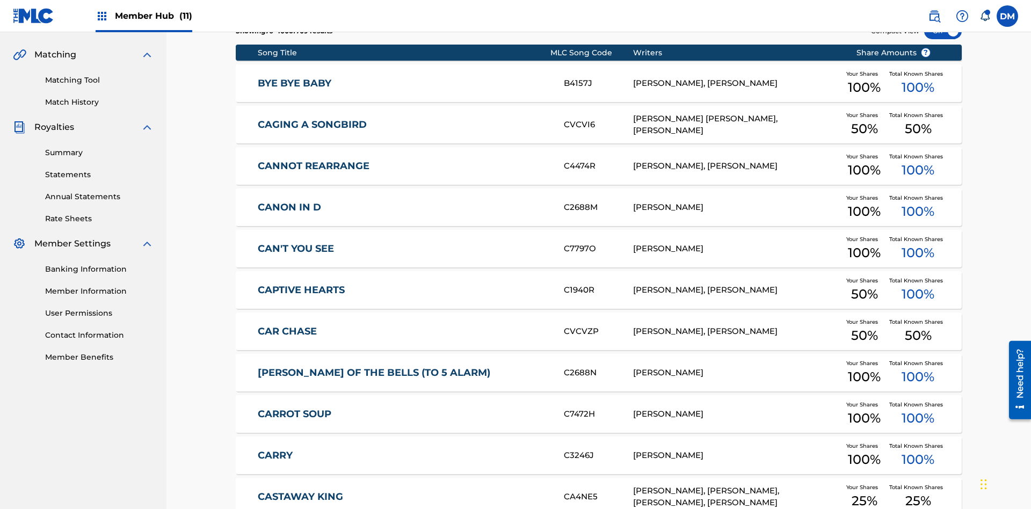
scroll to position [157, 0]
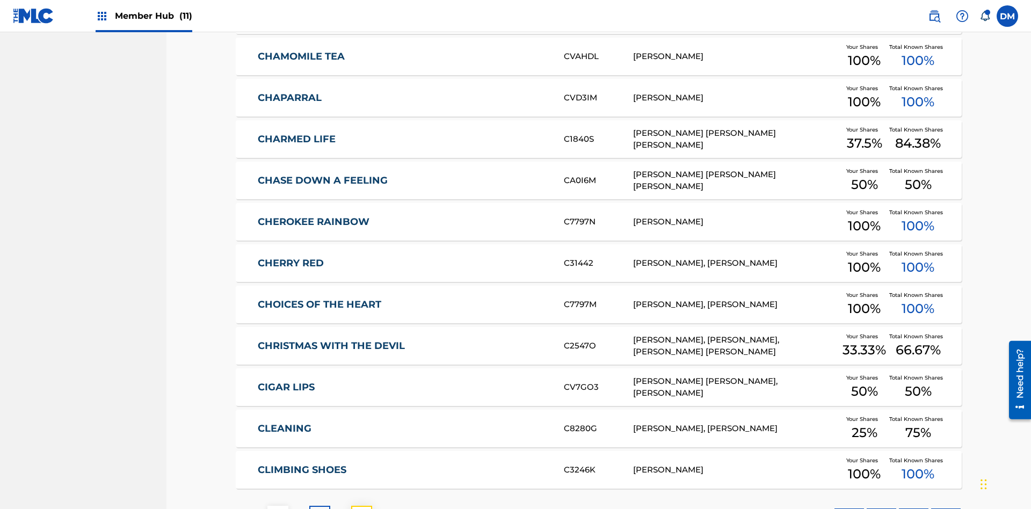
click at [361, 509] on img at bounding box center [361, 516] width 13 height 13
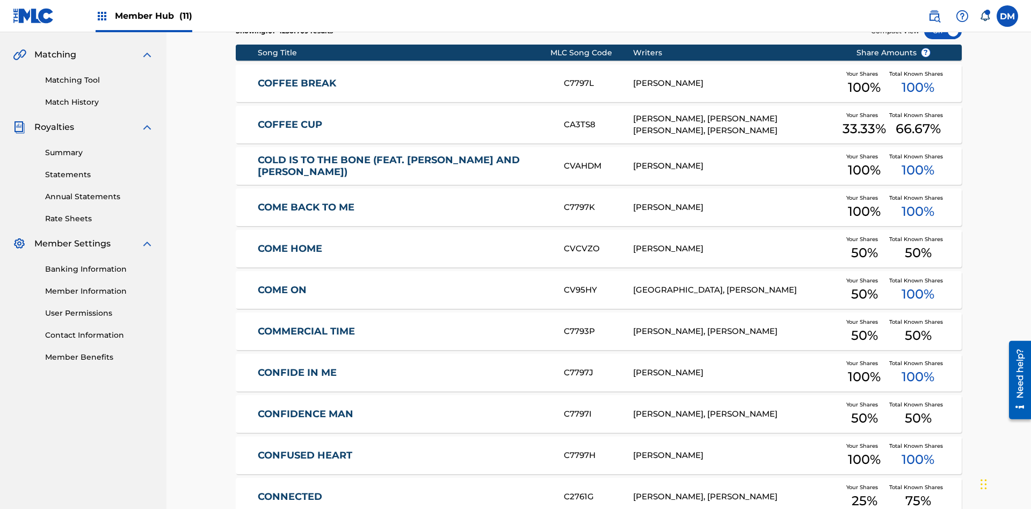
scroll to position [200, 0]
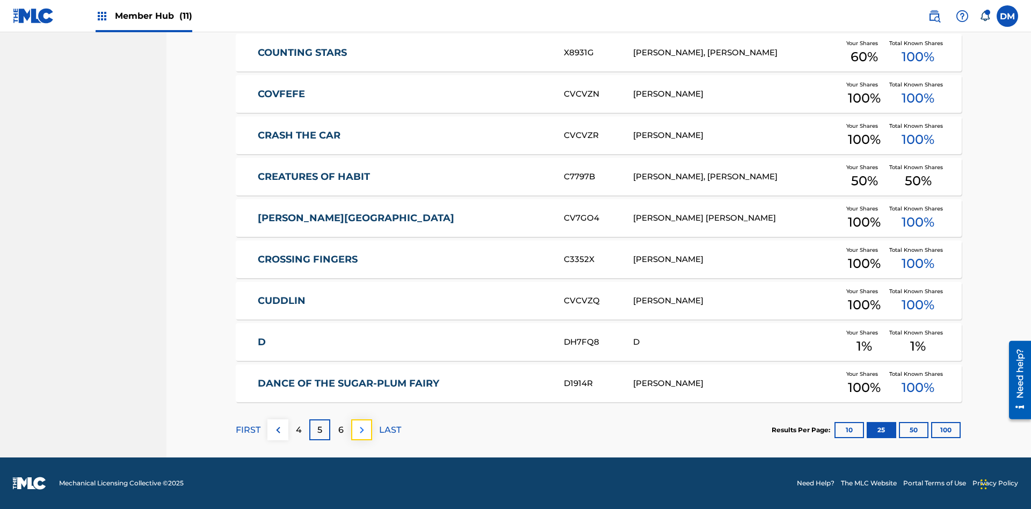
click at [361, 430] on img at bounding box center [361, 430] width 13 height 13
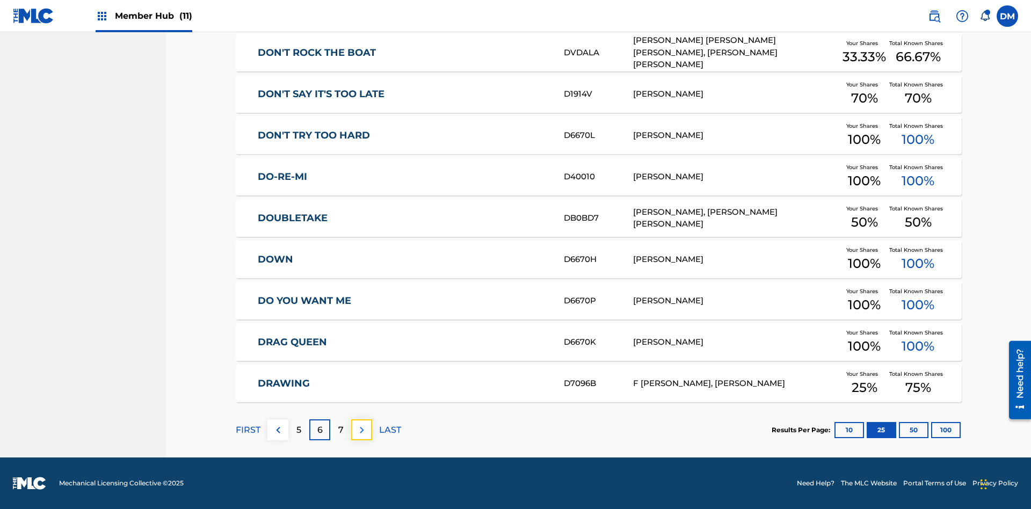
click at [361, 430] on img at bounding box center [361, 430] width 13 height 13
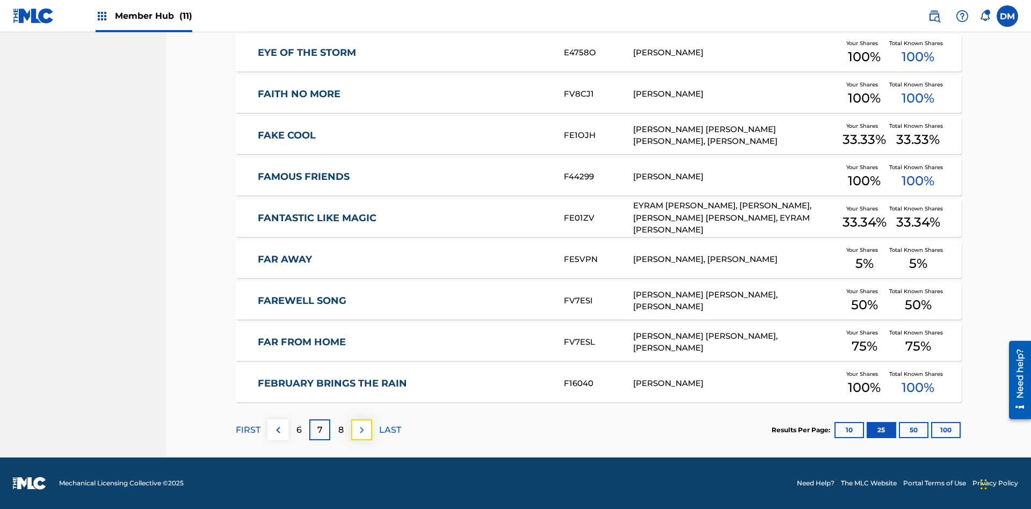
click at [361, 430] on img at bounding box center [361, 430] width 13 height 13
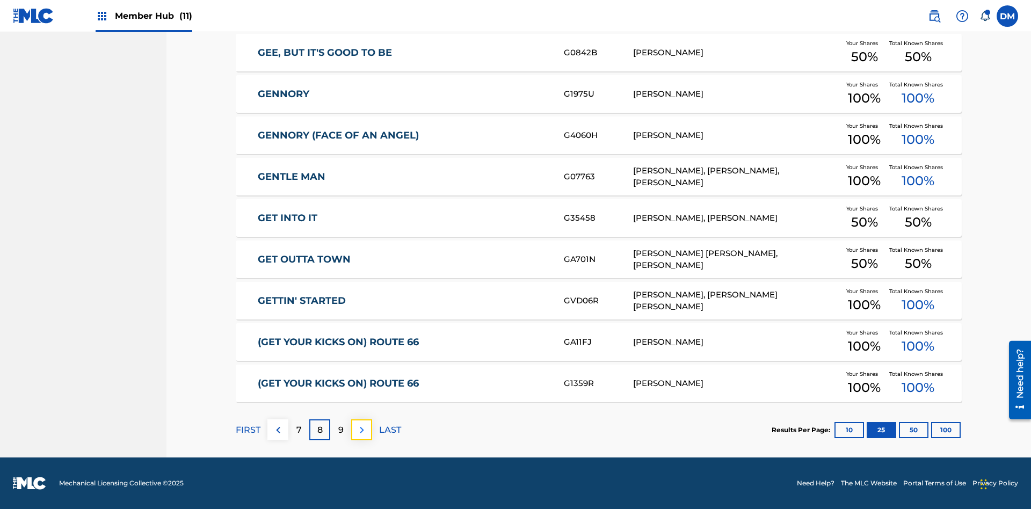
click at [361, 430] on img at bounding box center [361, 430] width 13 height 13
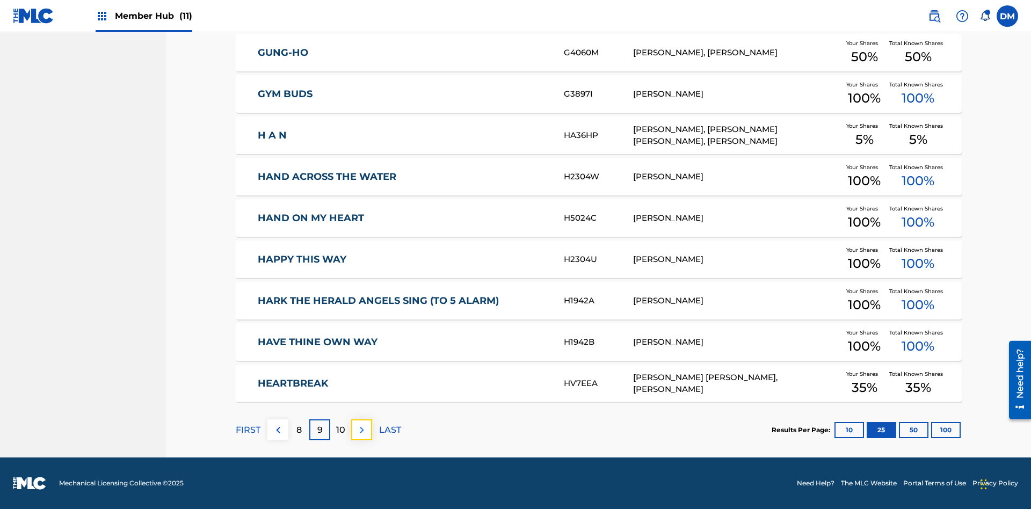
click at [361, 430] on img at bounding box center [361, 430] width 13 height 13
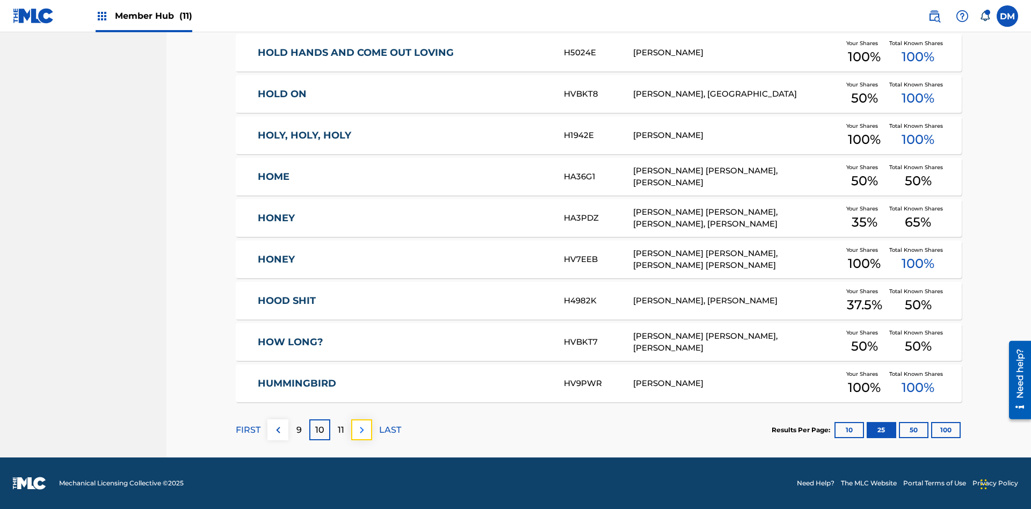
click at [361, 430] on img at bounding box center [361, 430] width 13 height 13
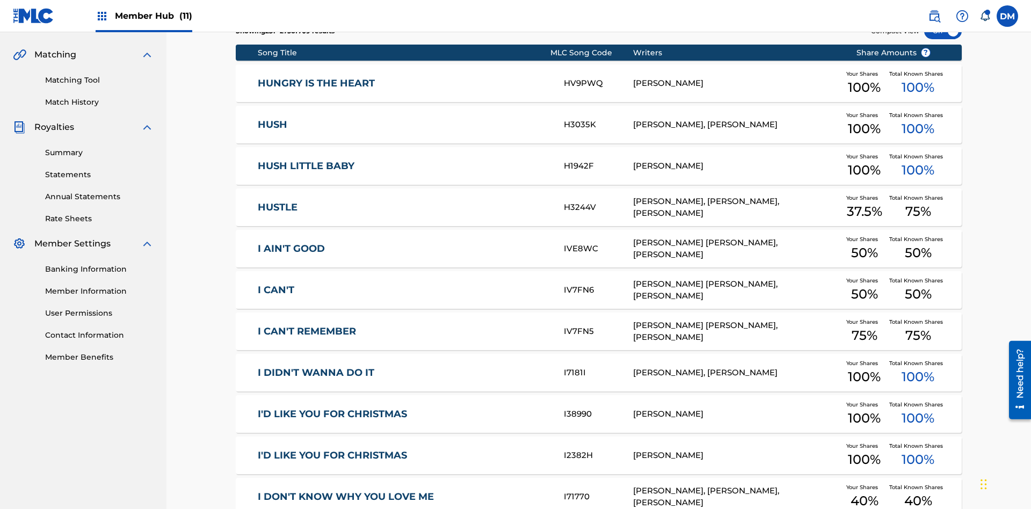
scroll to position [157, 0]
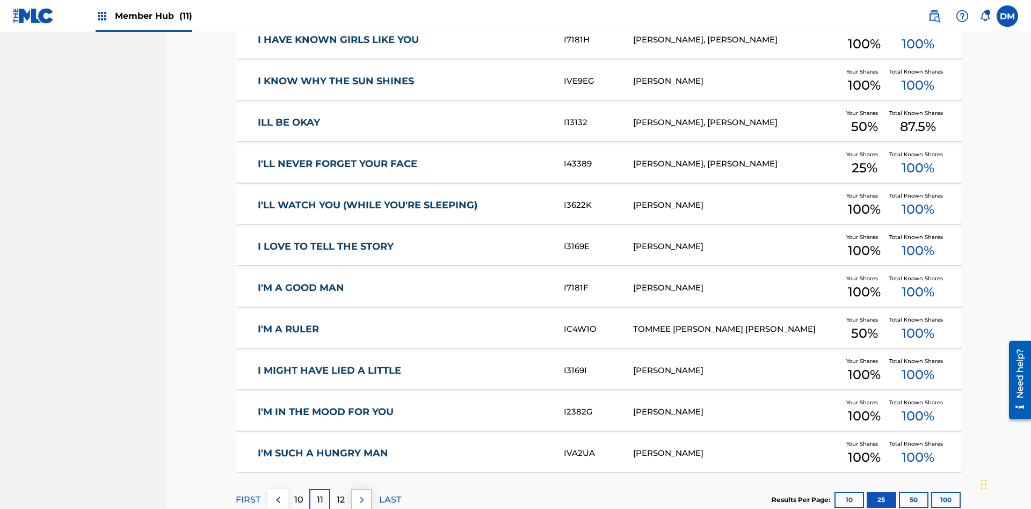
click at [361, 493] on img at bounding box center [361, 499] width 13 height 13
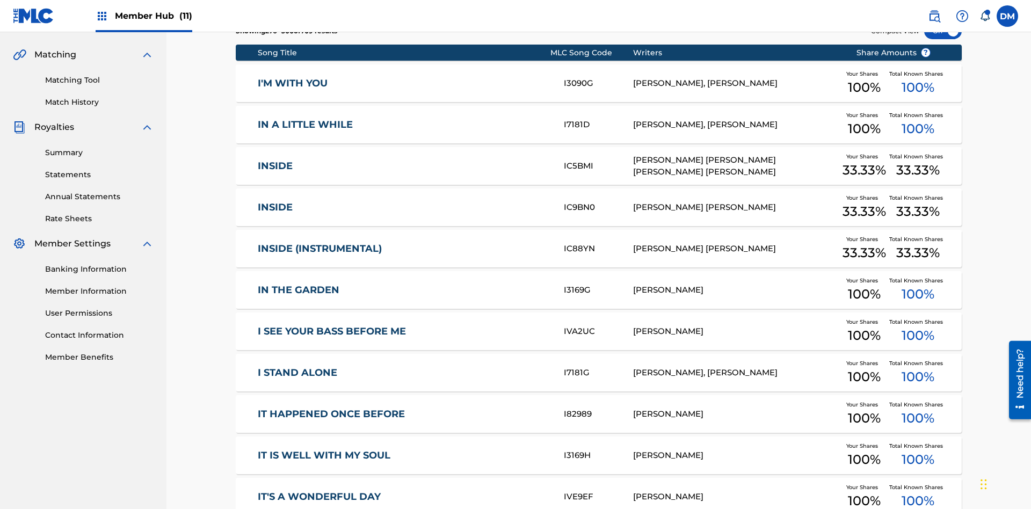
scroll to position [200, 0]
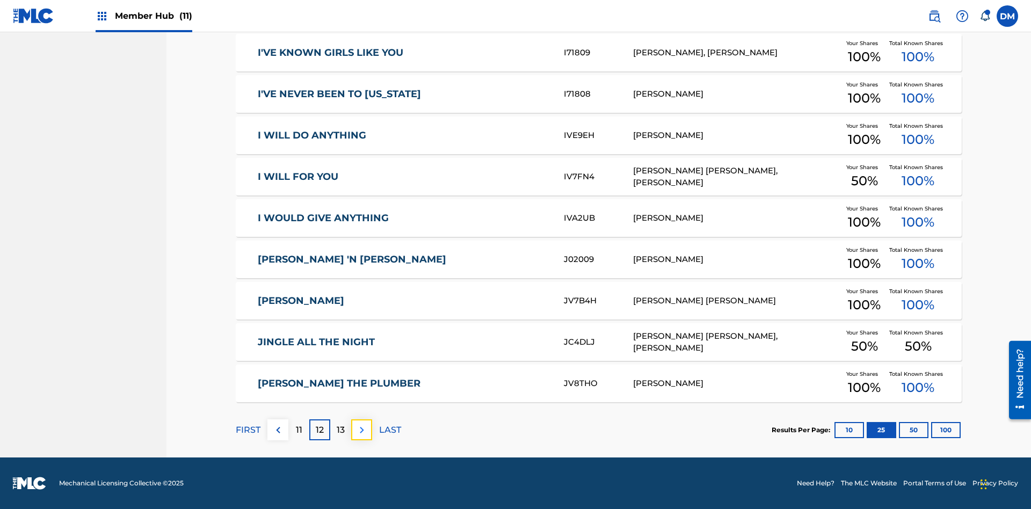
click at [361, 430] on img at bounding box center [361, 430] width 13 height 13
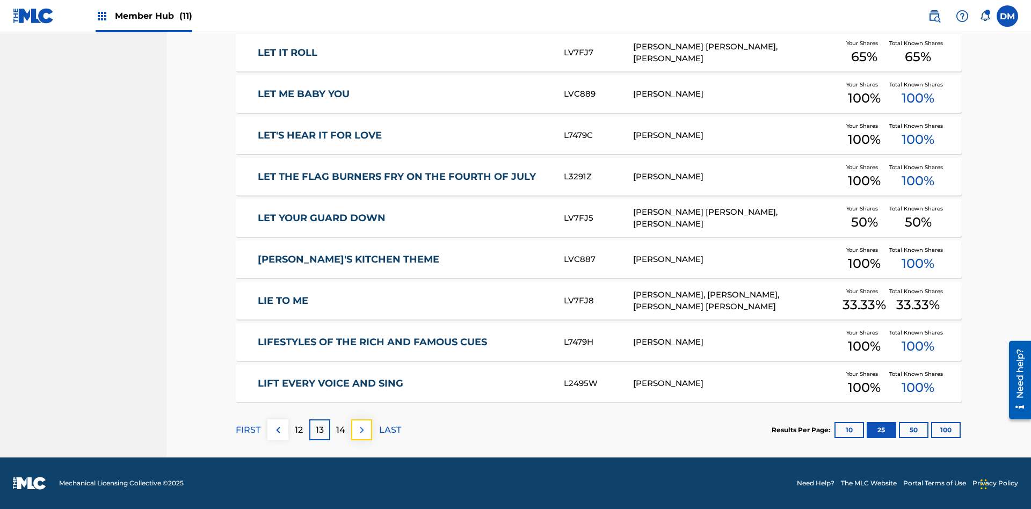
click at [361, 430] on img at bounding box center [361, 430] width 13 height 13
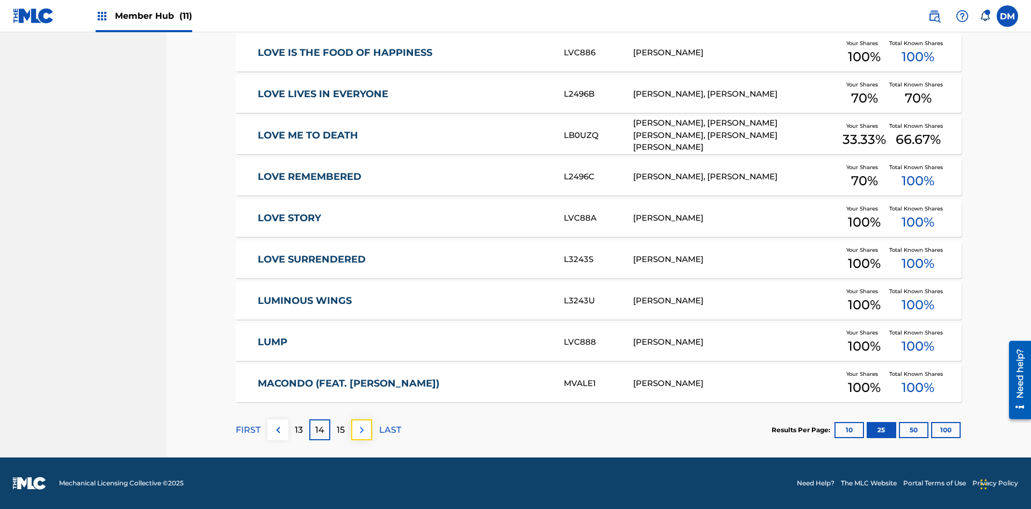
click at [361, 430] on img at bounding box center [361, 430] width 13 height 13
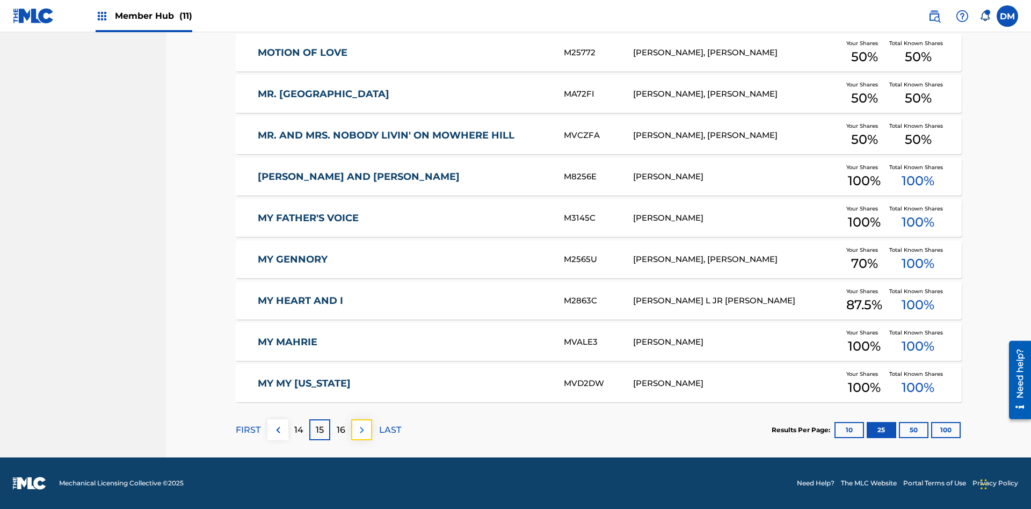
click at [361, 430] on img at bounding box center [361, 430] width 13 height 13
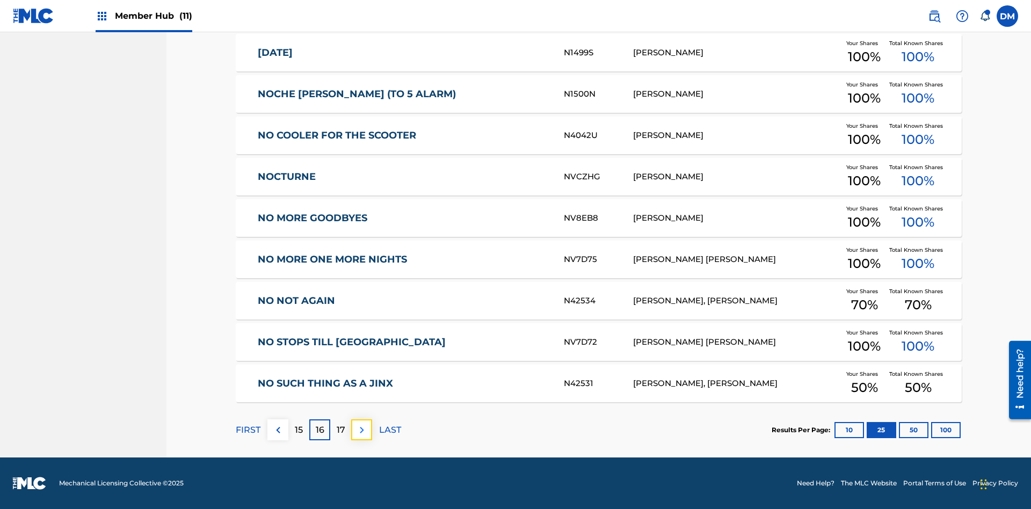
click at [361, 430] on img at bounding box center [361, 430] width 13 height 13
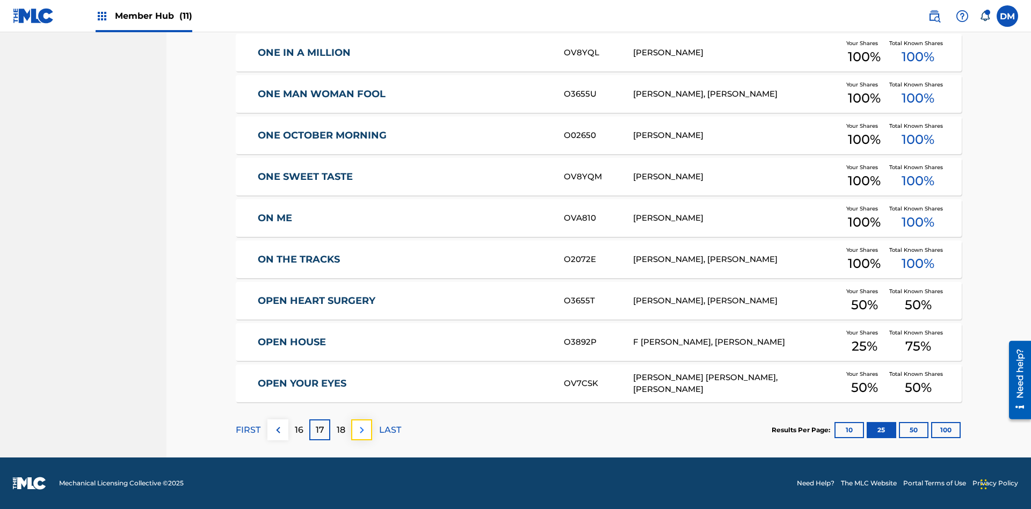
click at [361, 430] on img at bounding box center [361, 430] width 13 height 13
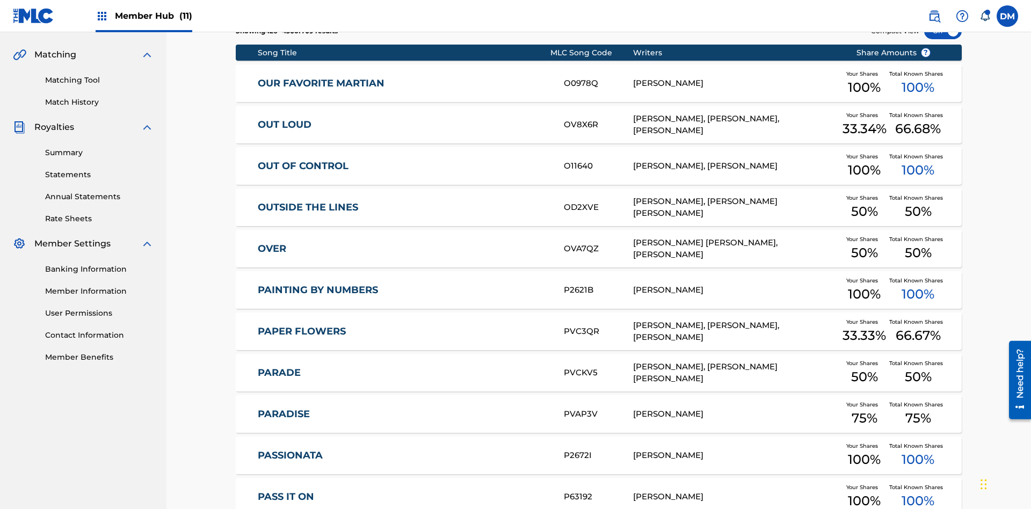
scroll to position [157, 0]
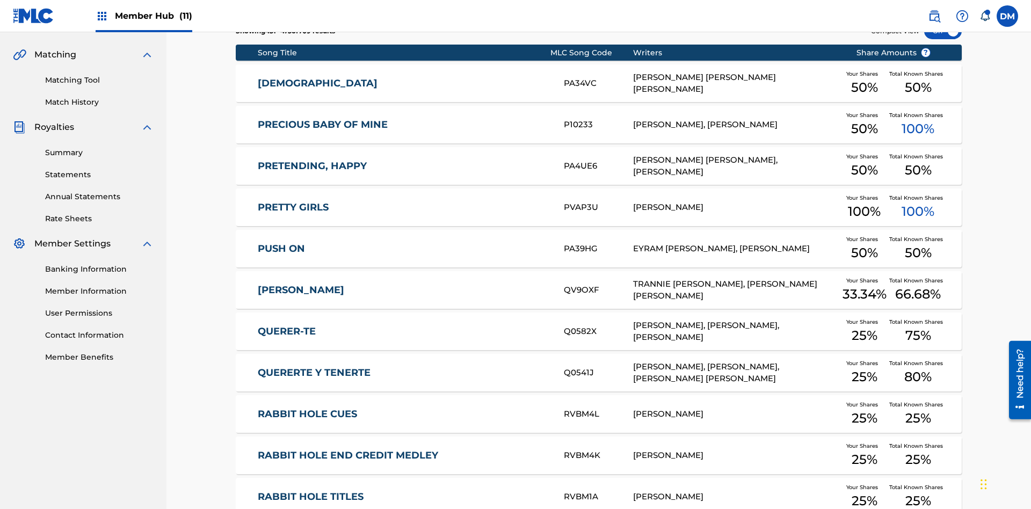
scroll to position [200, 0]
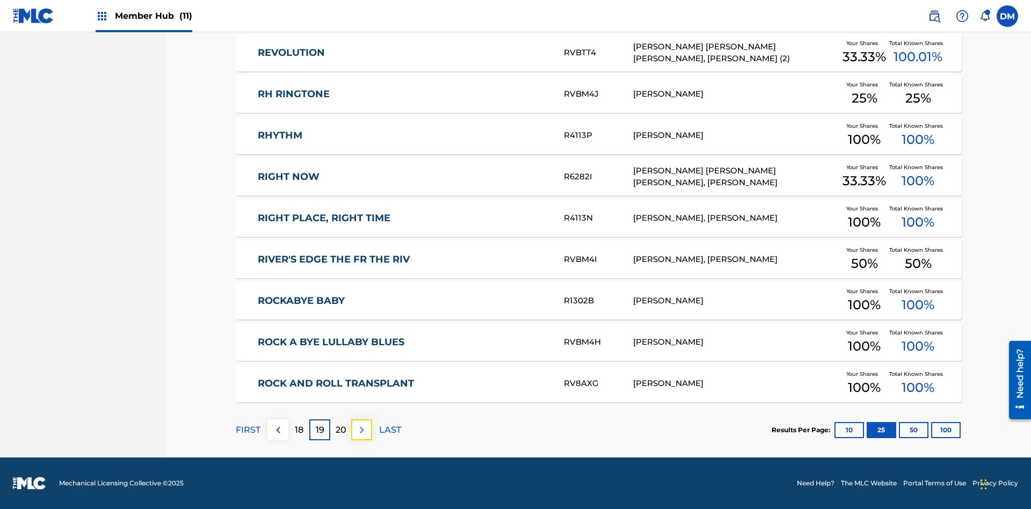
click at [361, 430] on img at bounding box center [361, 430] width 13 height 13
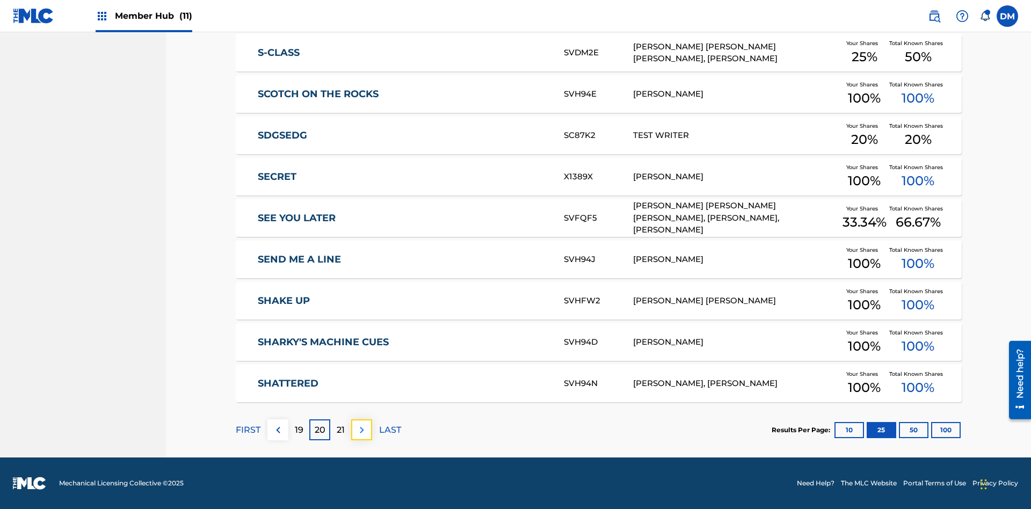
click at [361, 430] on img at bounding box center [361, 430] width 13 height 13
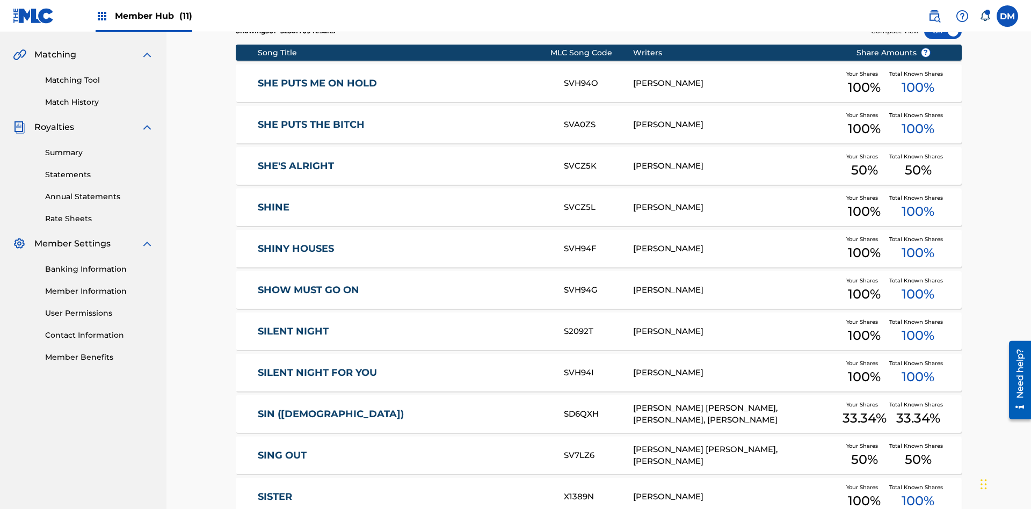
scroll to position [157, 0]
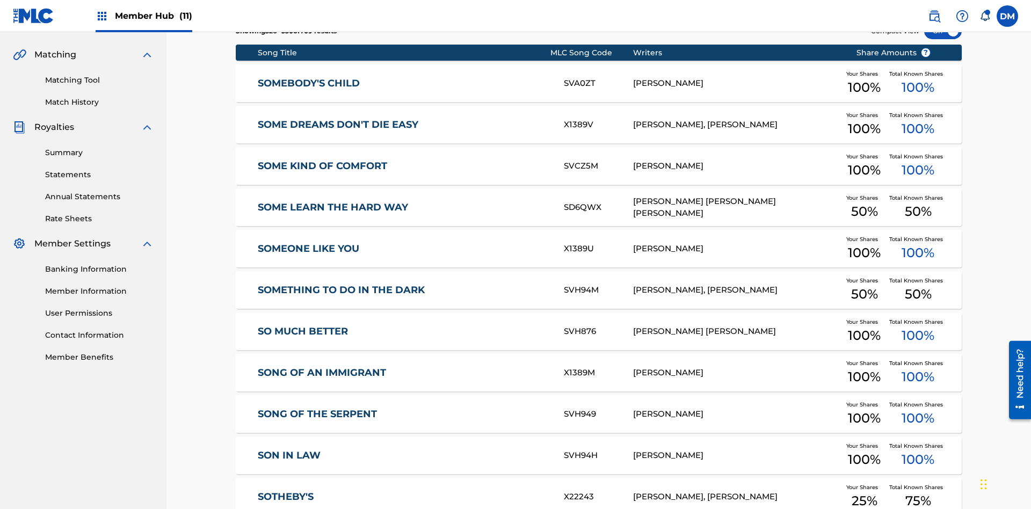
scroll to position [200, 0]
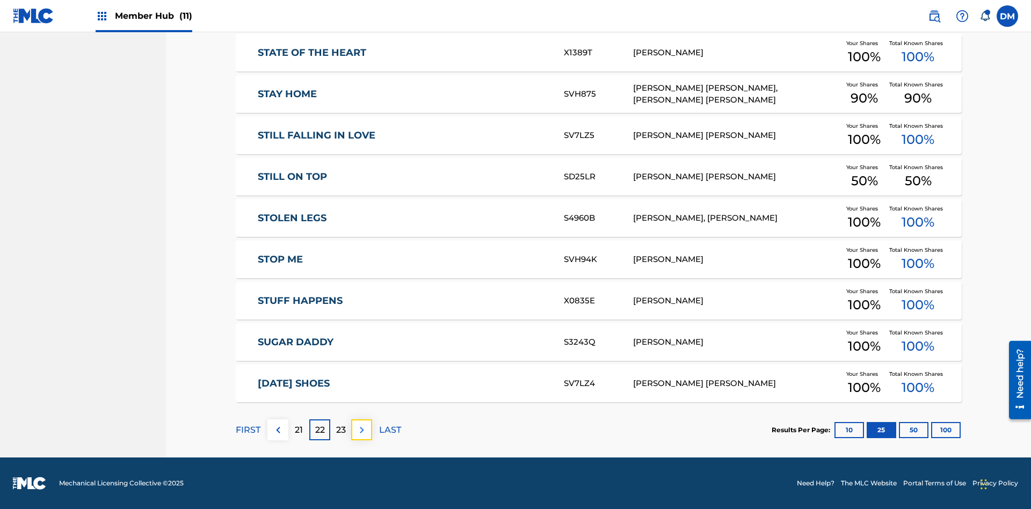
click at [361, 430] on img at bounding box center [361, 430] width 13 height 13
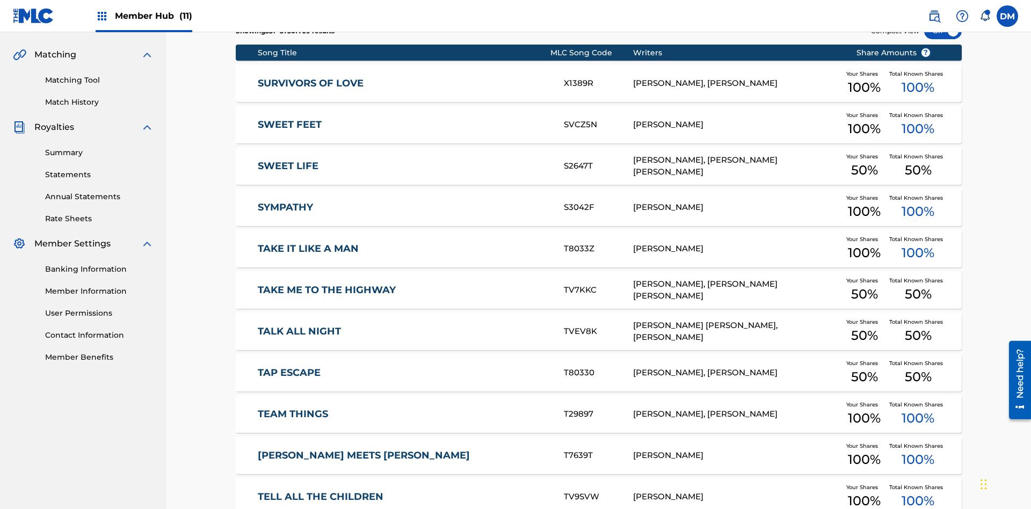
scroll to position [157, 0]
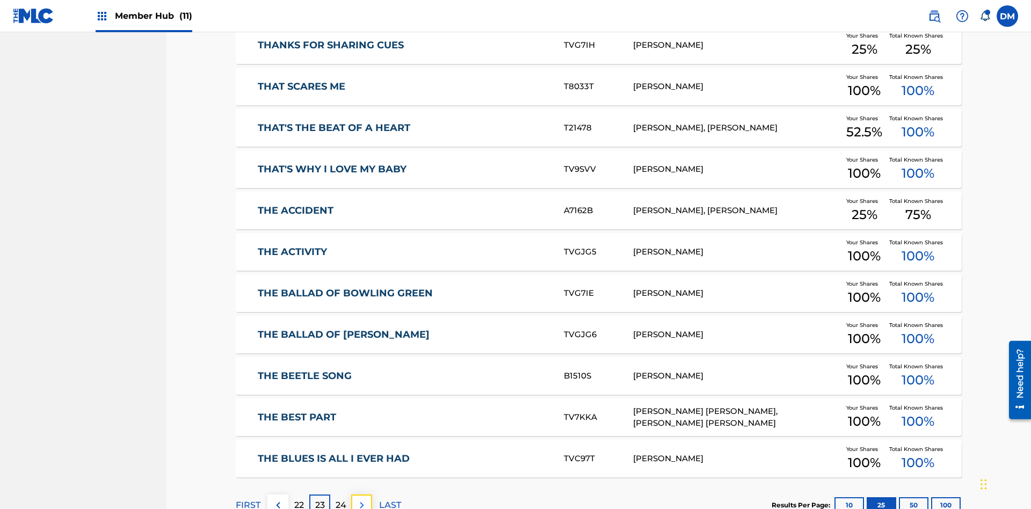
click at [361, 499] on img at bounding box center [361, 505] width 13 height 13
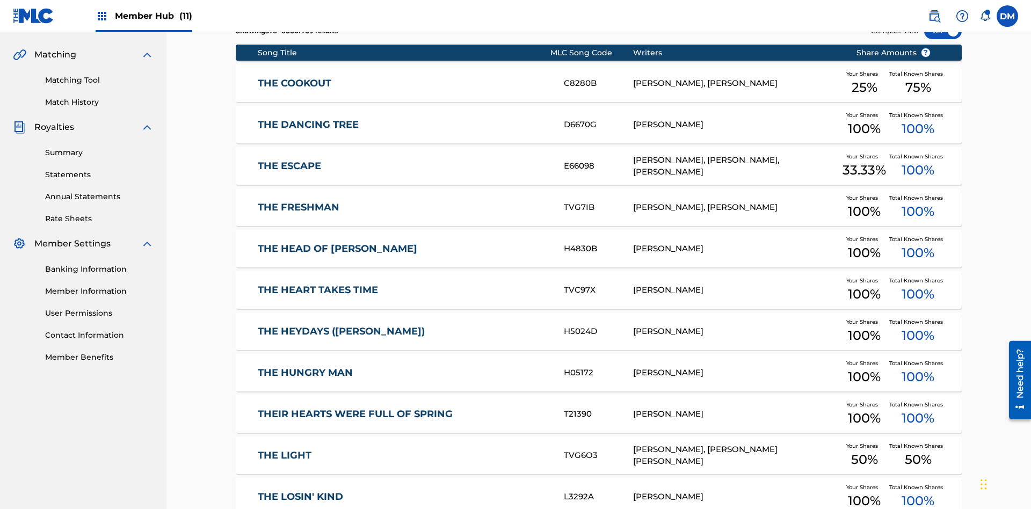
scroll to position [200, 0]
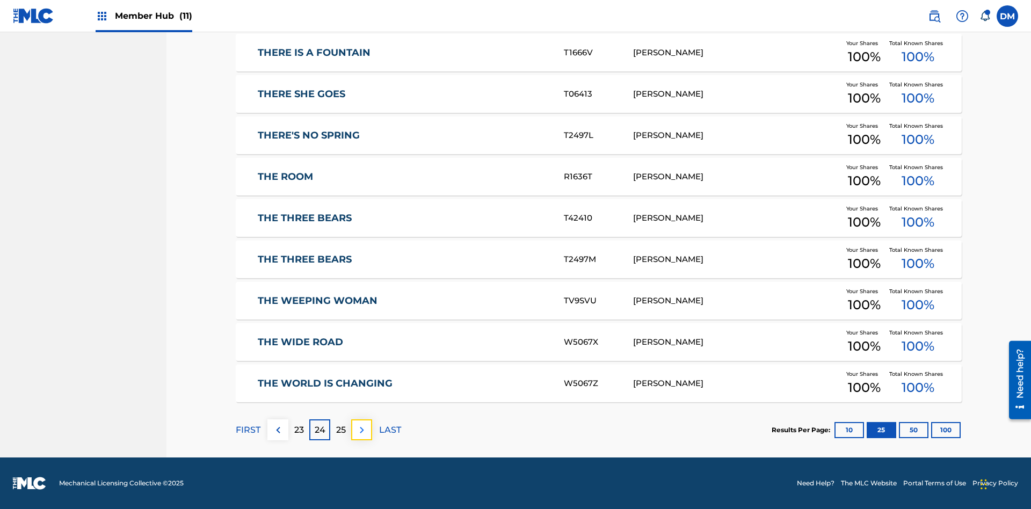
click at [361, 430] on img at bounding box center [361, 430] width 13 height 13
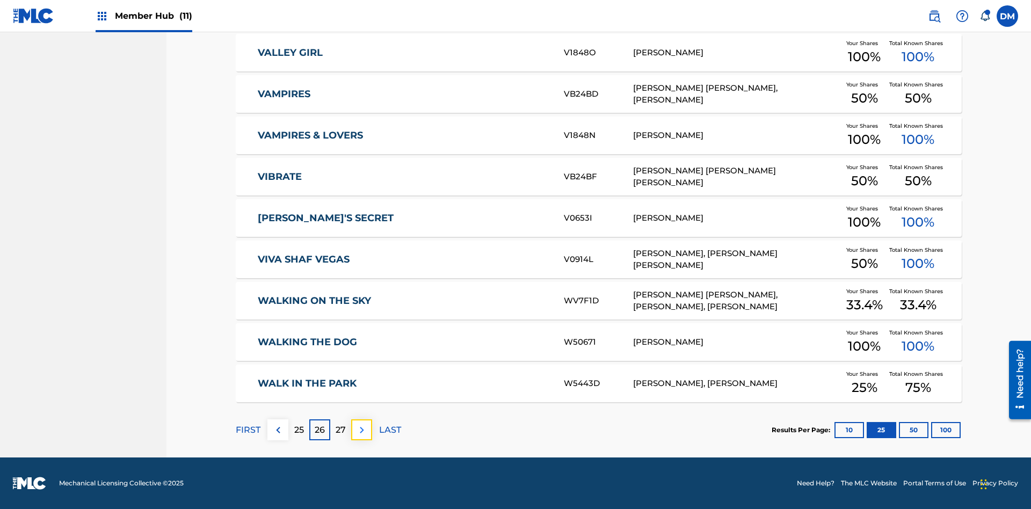
click at [361, 430] on img at bounding box center [361, 430] width 13 height 13
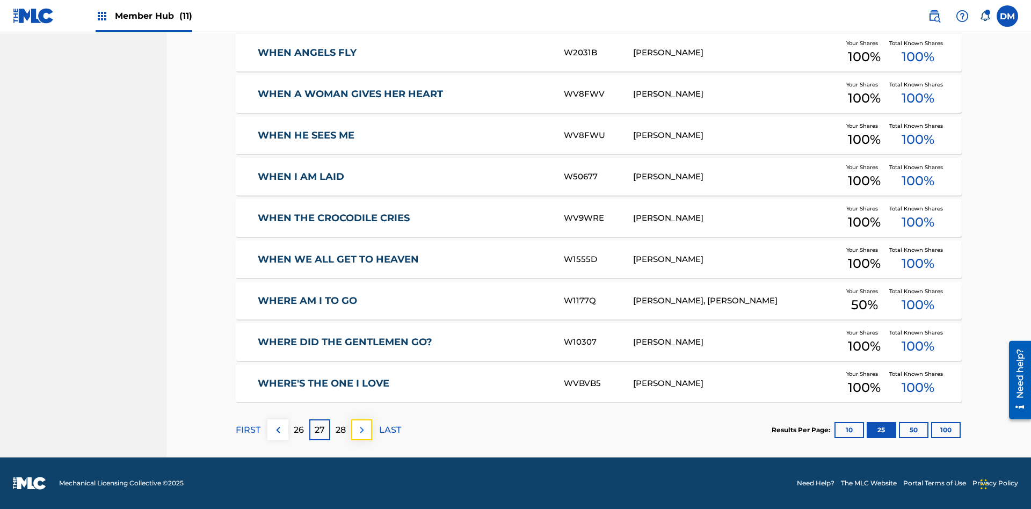
click at [361, 430] on img at bounding box center [361, 430] width 13 height 13
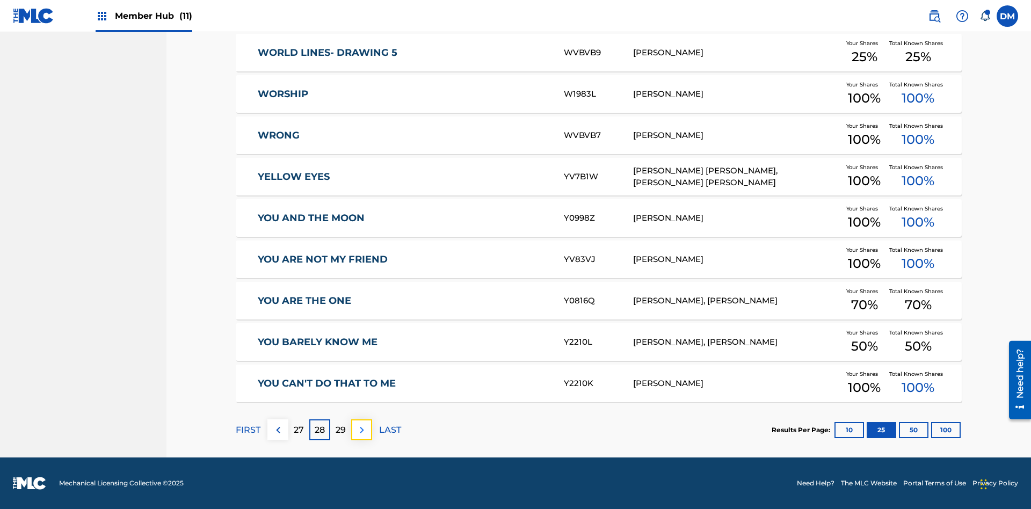
click at [361, 430] on img at bounding box center [361, 430] width 13 height 13
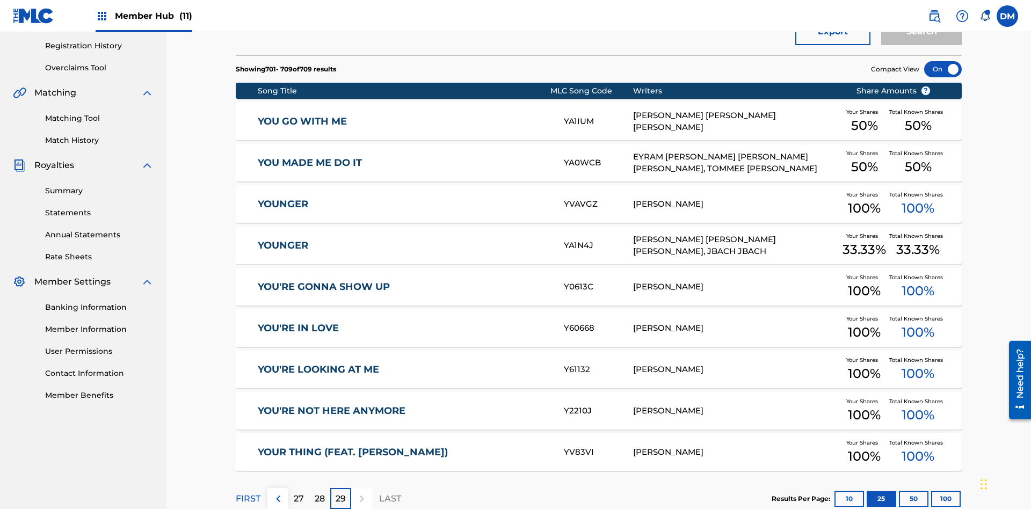
scroll to position [238, 0]
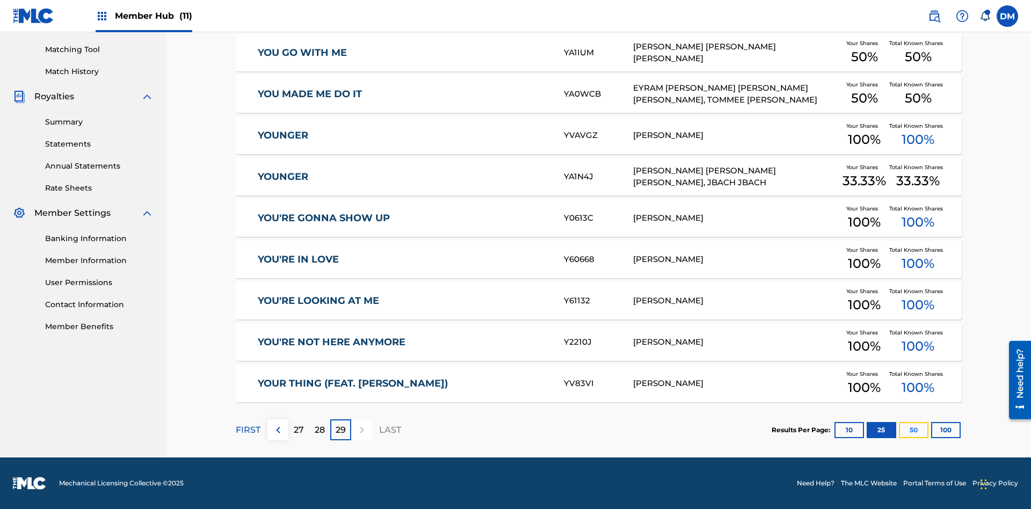
click at [899, 430] on button "50" at bounding box center [914, 430] width 30 height 16
click at [248, 430] on p "FIRST" at bounding box center [248, 430] width 25 height 13
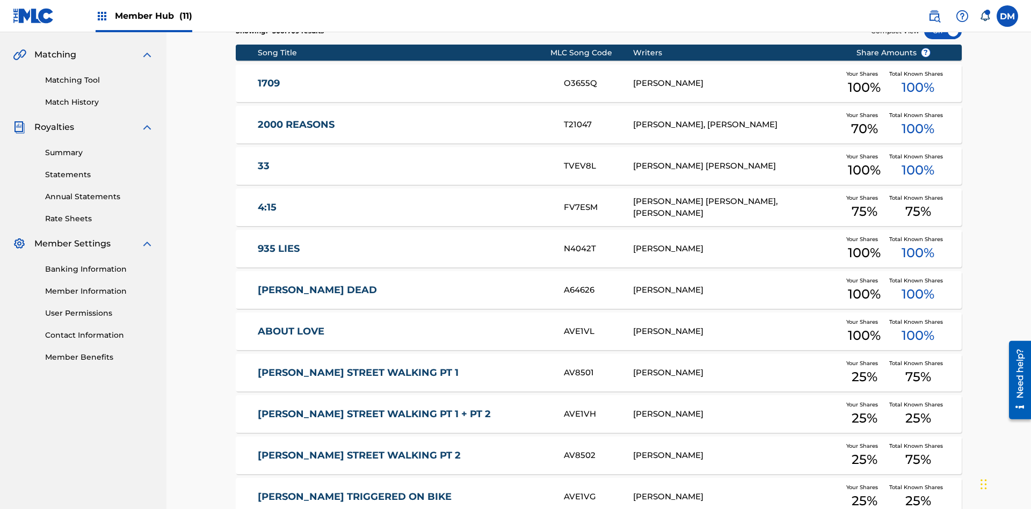
scroll to position [200, 0]
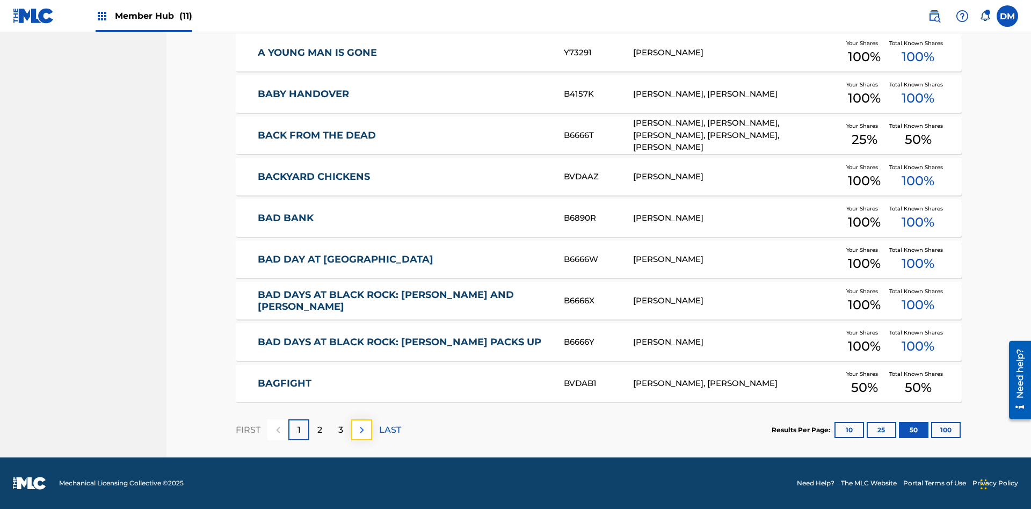
click at [361, 430] on img at bounding box center [361, 430] width 13 height 13
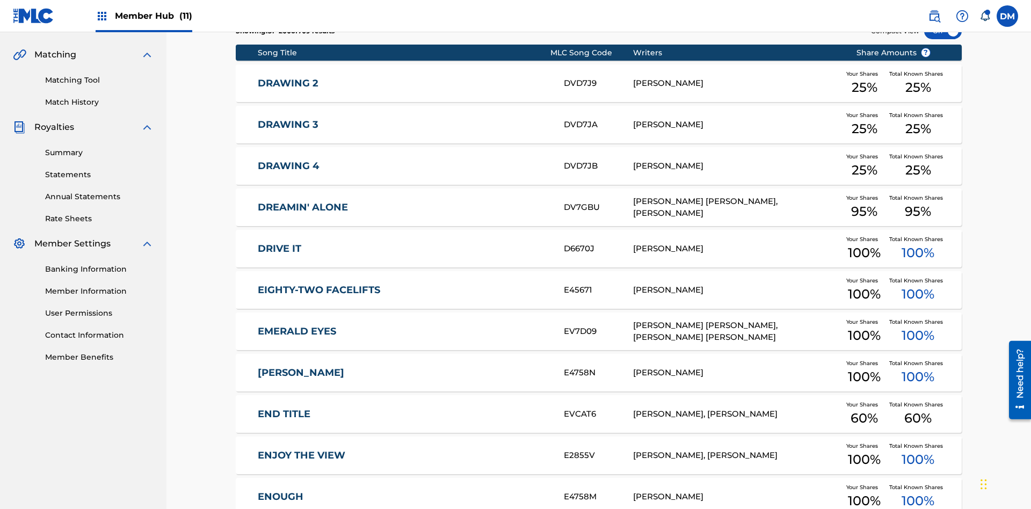
scroll to position [157, 0]
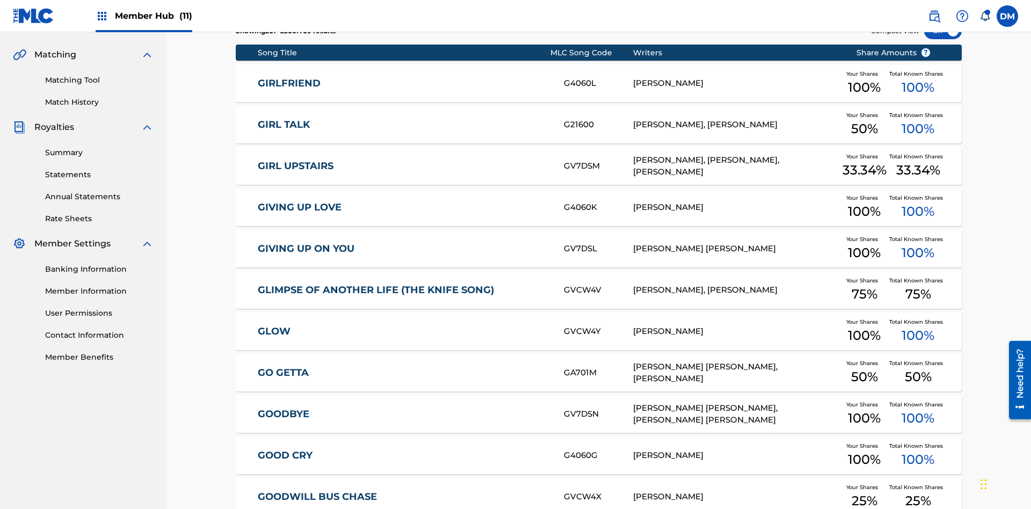
scroll to position [200, 0]
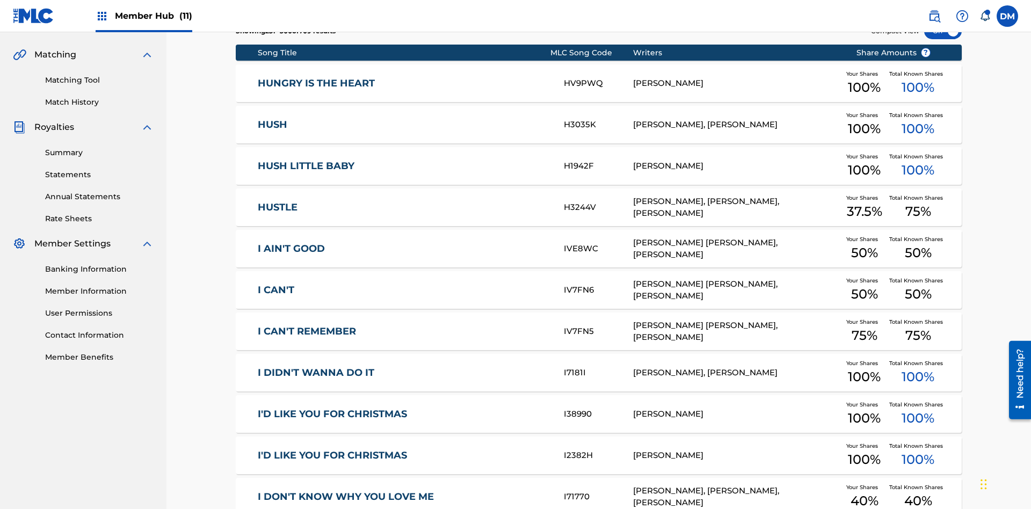
scroll to position [157, 0]
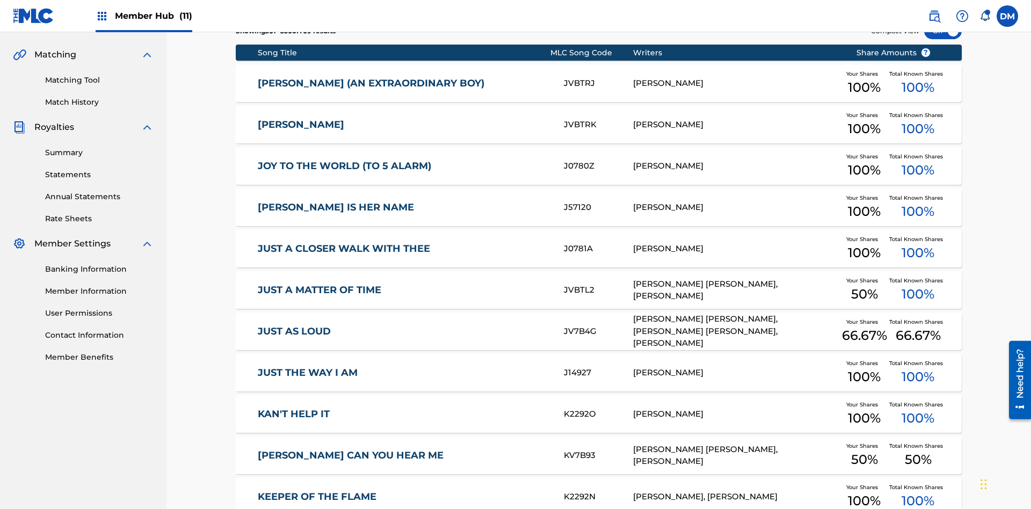
scroll to position [200, 0]
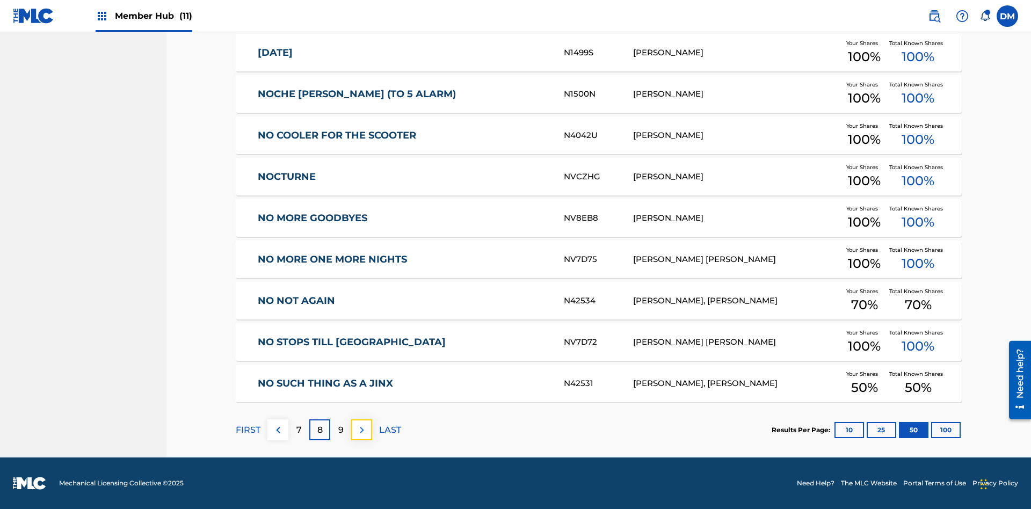
click at [361, 430] on img at bounding box center [361, 430] width 13 height 13
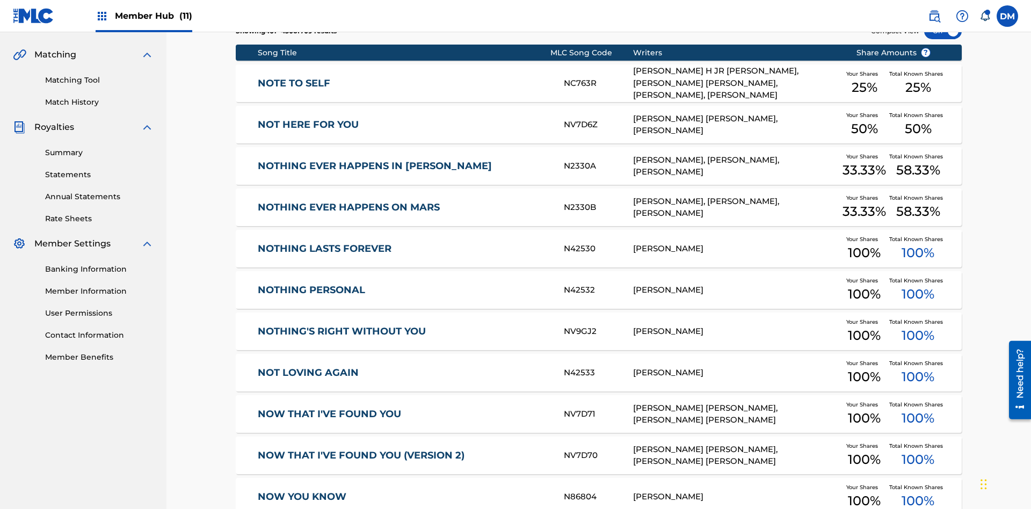
scroll to position [157, 0]
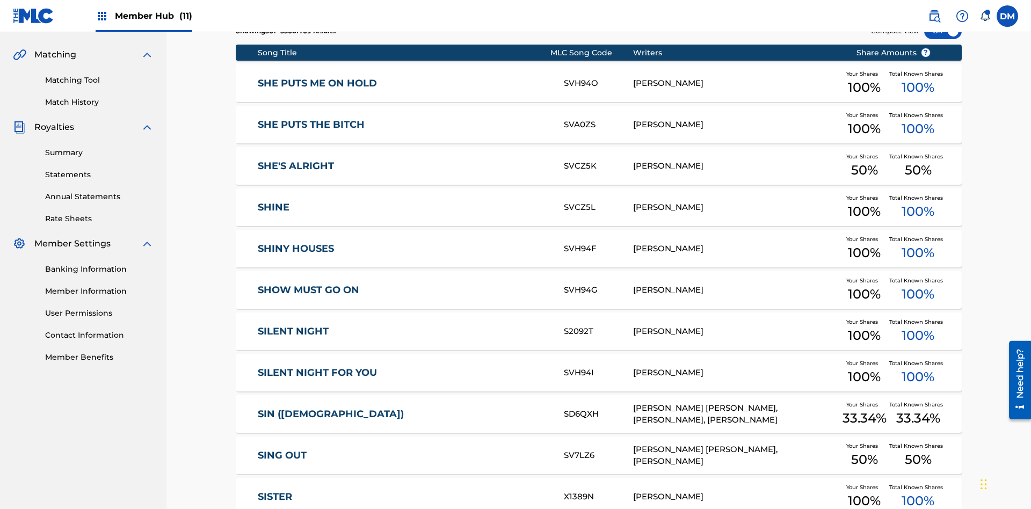
scroll to position [200, 0]
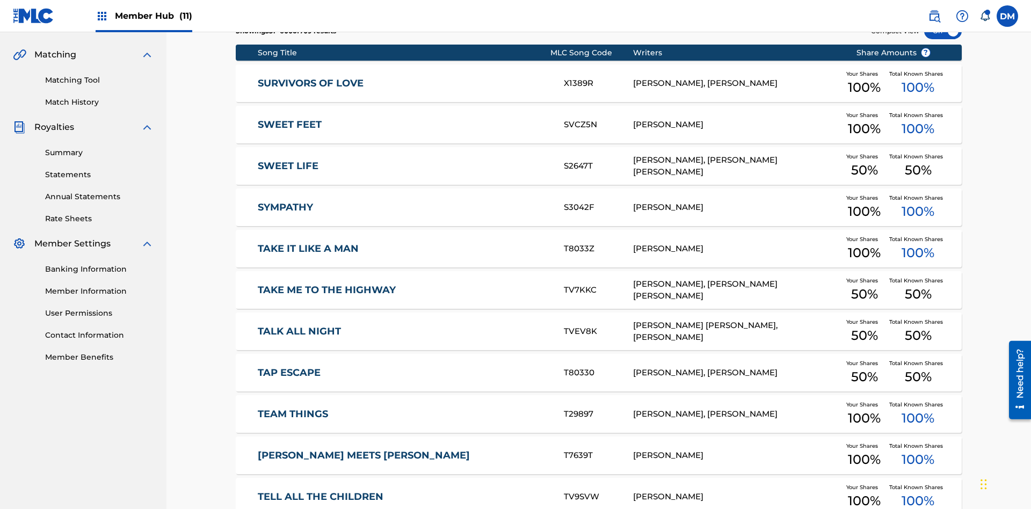
scroll to position [157, 0]
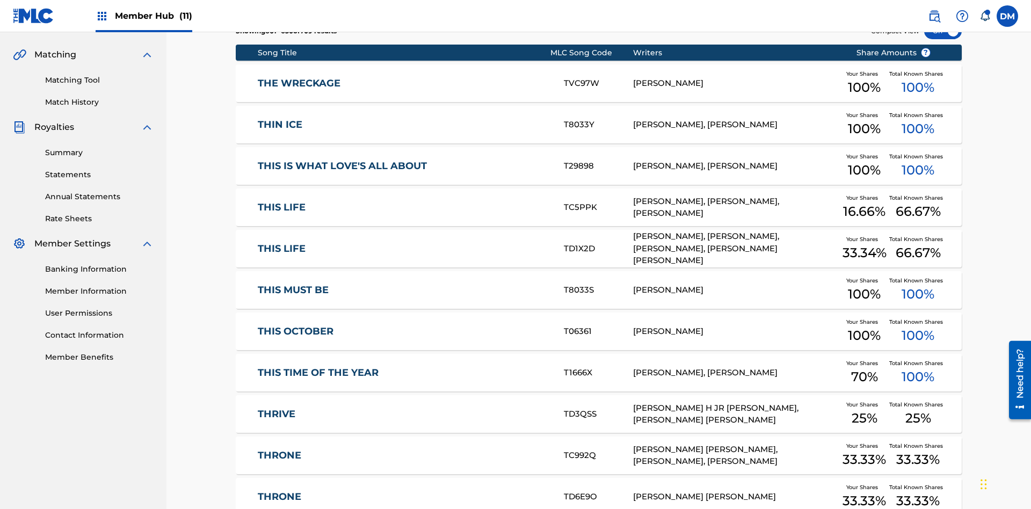
scroll to position [200, 0]
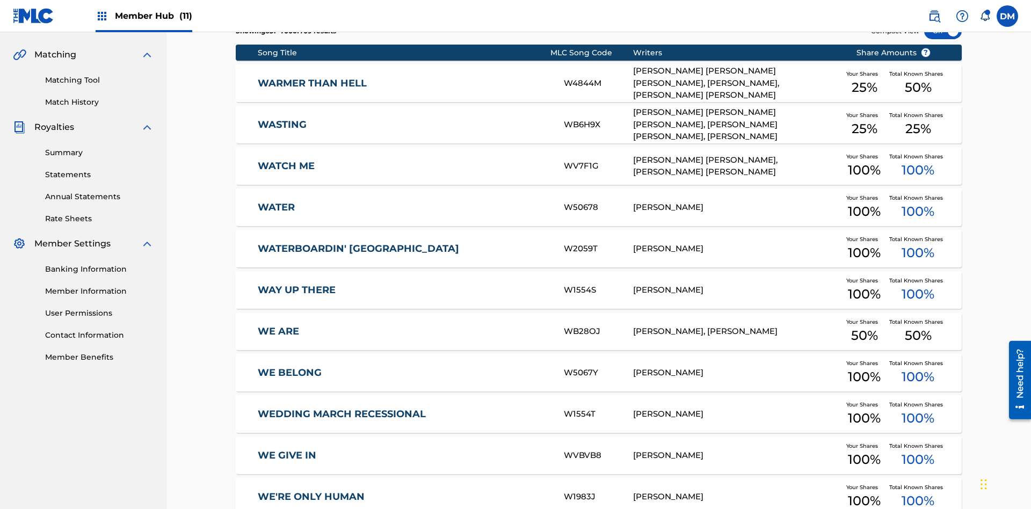
scroll to position [157, 0]
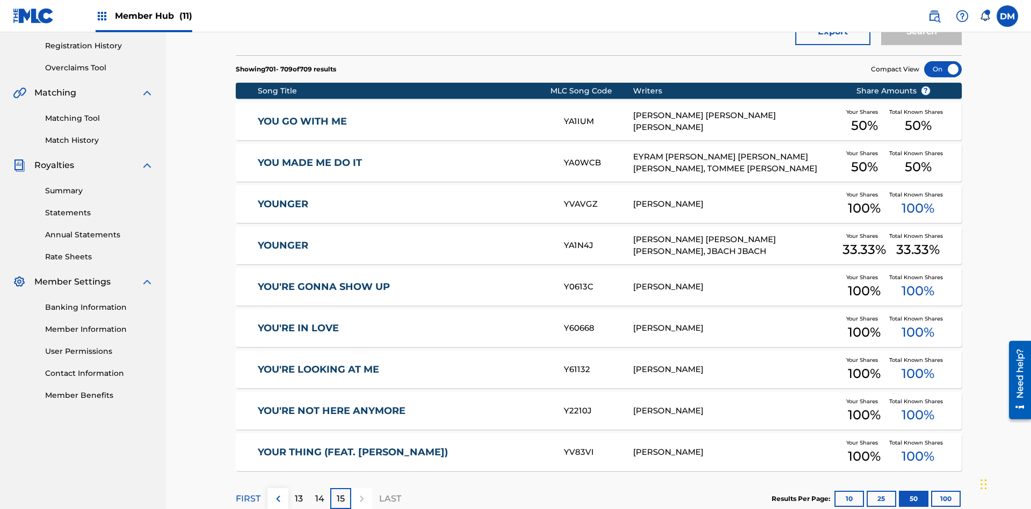
scroll to position [238, 0]
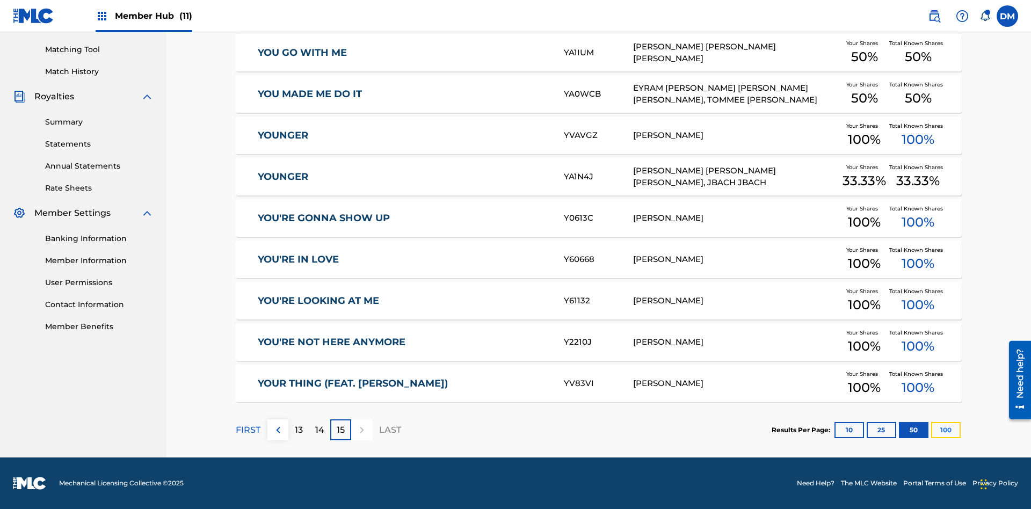
click at [931, 430] on button "100" at bounding box center [946, 430] width 30 height 16
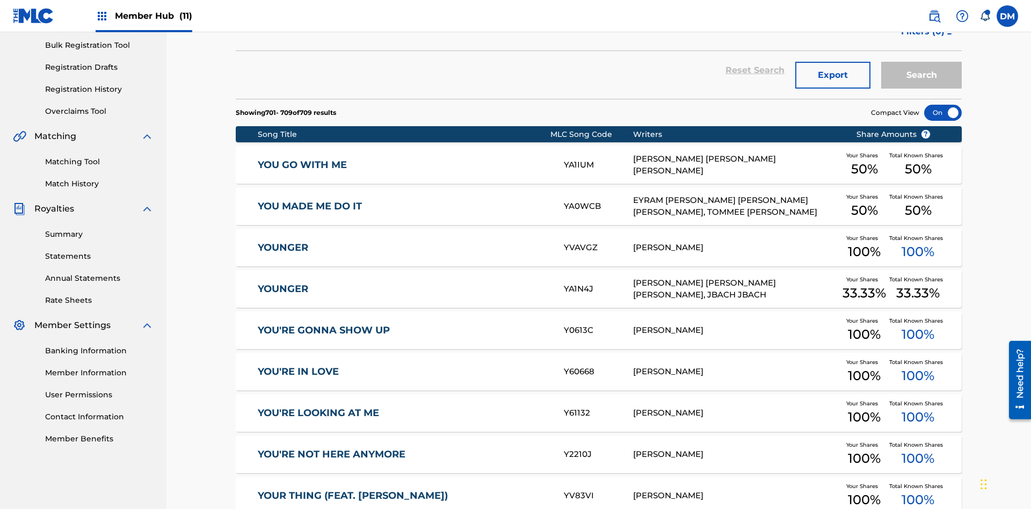
scroll to position [157, 0]
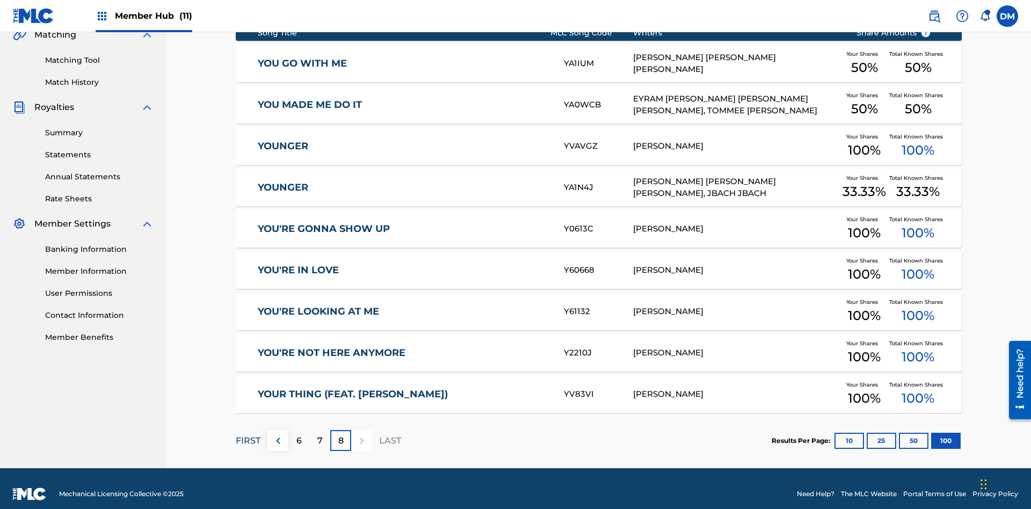
click at [248, 434] on p "FIRST" at bounding box center [248, 440] width 25 height 13
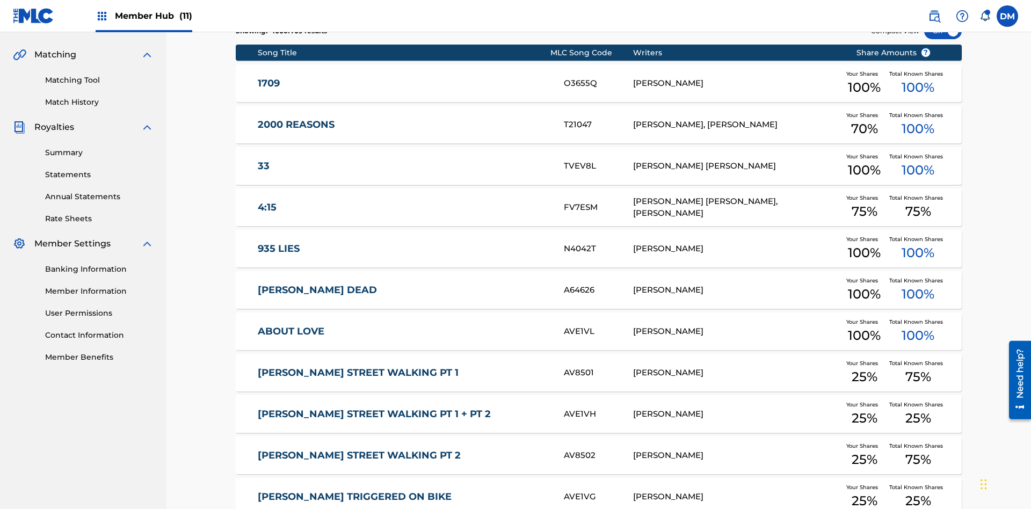
scroll to position [200, 0]
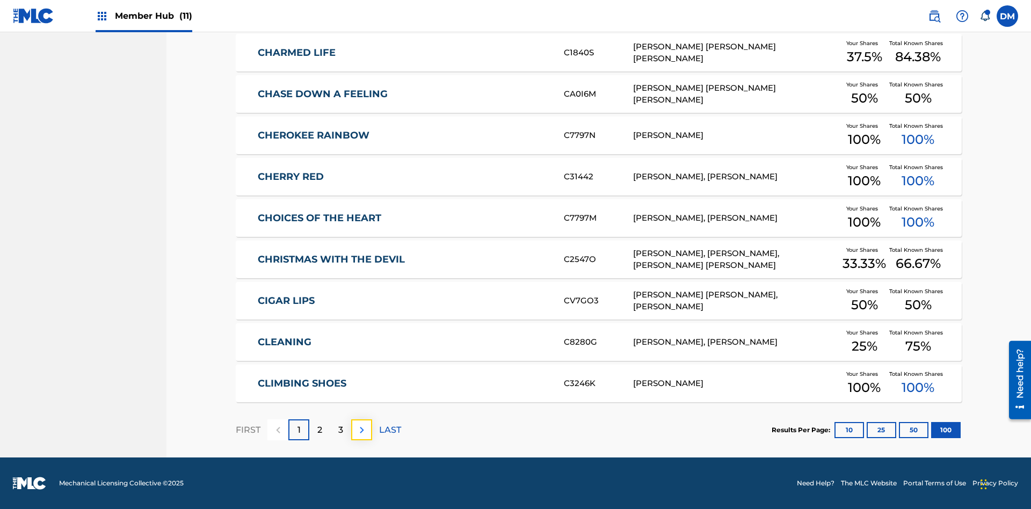
click at [361, 430] on img at bounding box center [361, 430] width 13 height 13
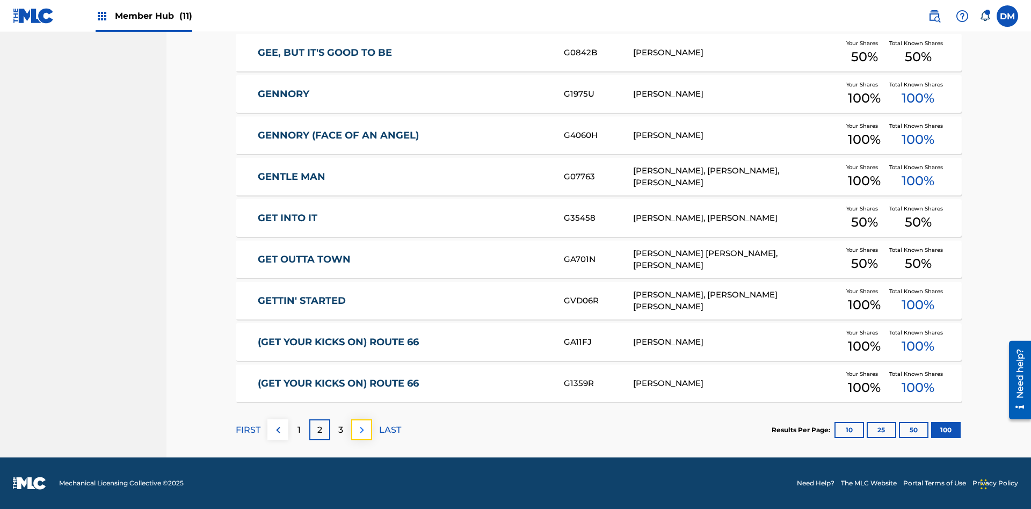
click at [361, 430] on img at bounding box center [361, 430] width 13 height 13
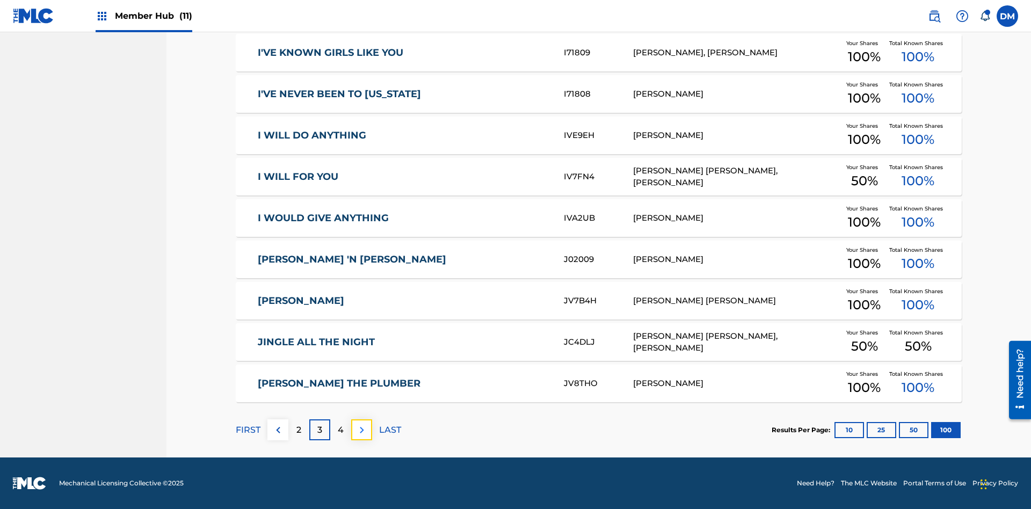
click at [361, 430] on img at bounding box center [361, 430] width 13 height 13
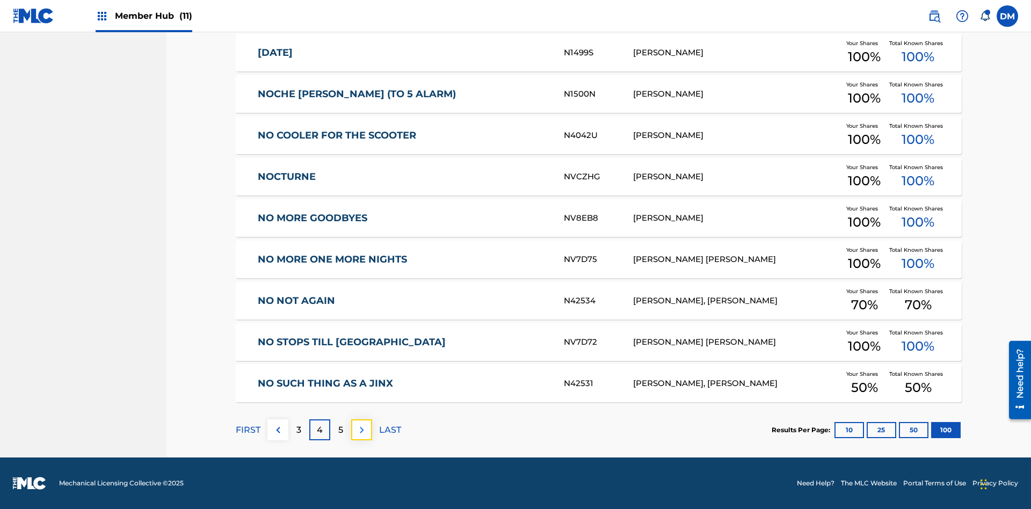
click at [361, 430] on img at bounding box center [361, 430] width 13 height 13
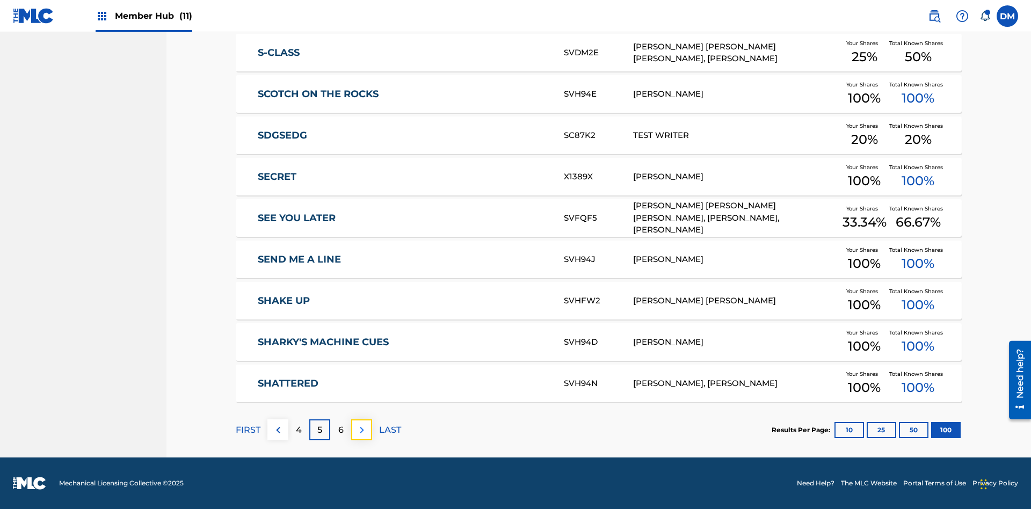
click at [361, 430] on img at bounding box center [361, 430] width 13 height 13
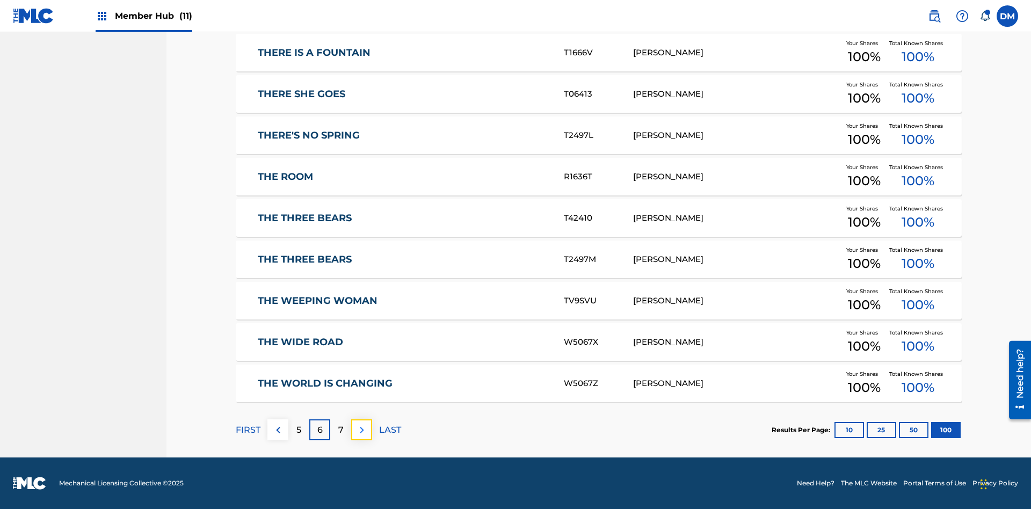
click at [361, 430] on img at bounding box center [361, 430] width 13 height 13
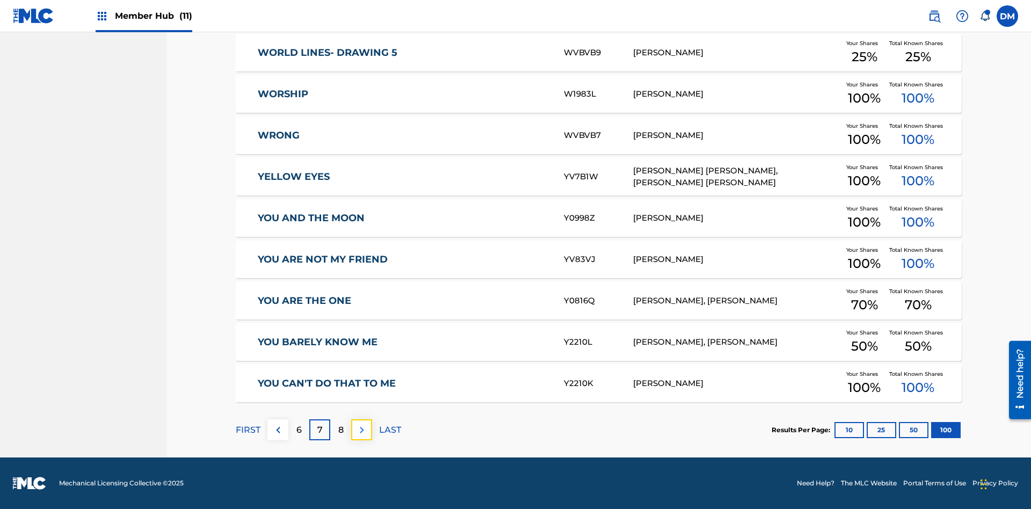
click at [361, 430] on img at bounding box center [361, 430] width 13 height 13
